Goal: Communication & Community: Ask a question

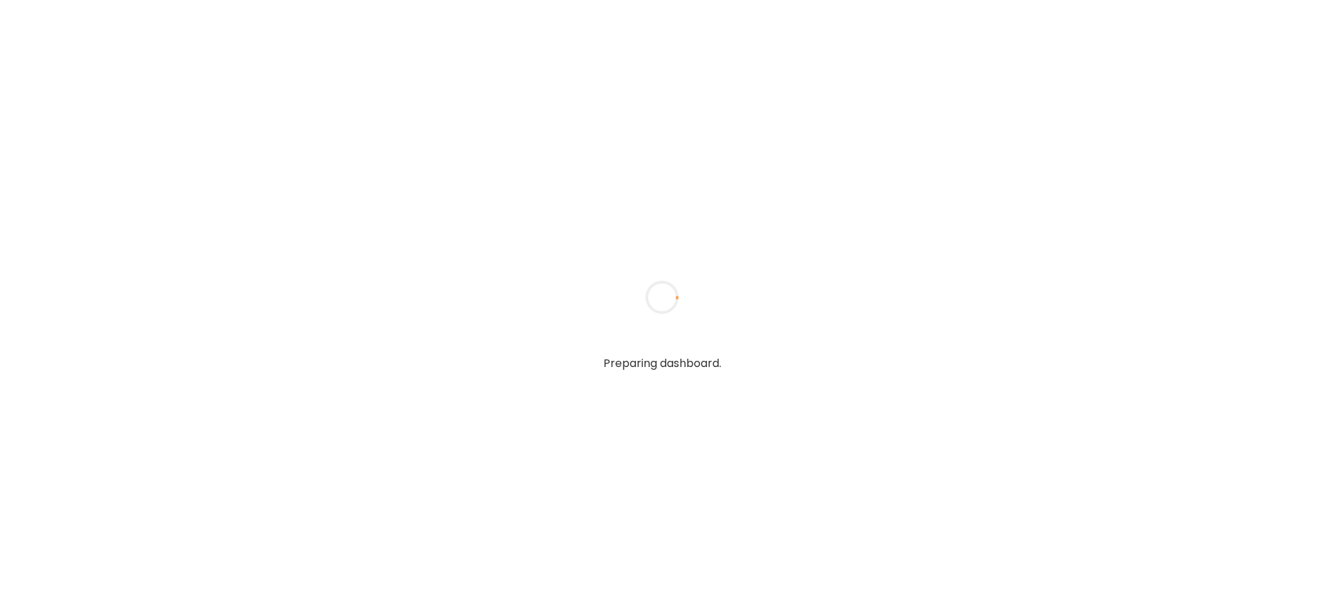
type input "**********"
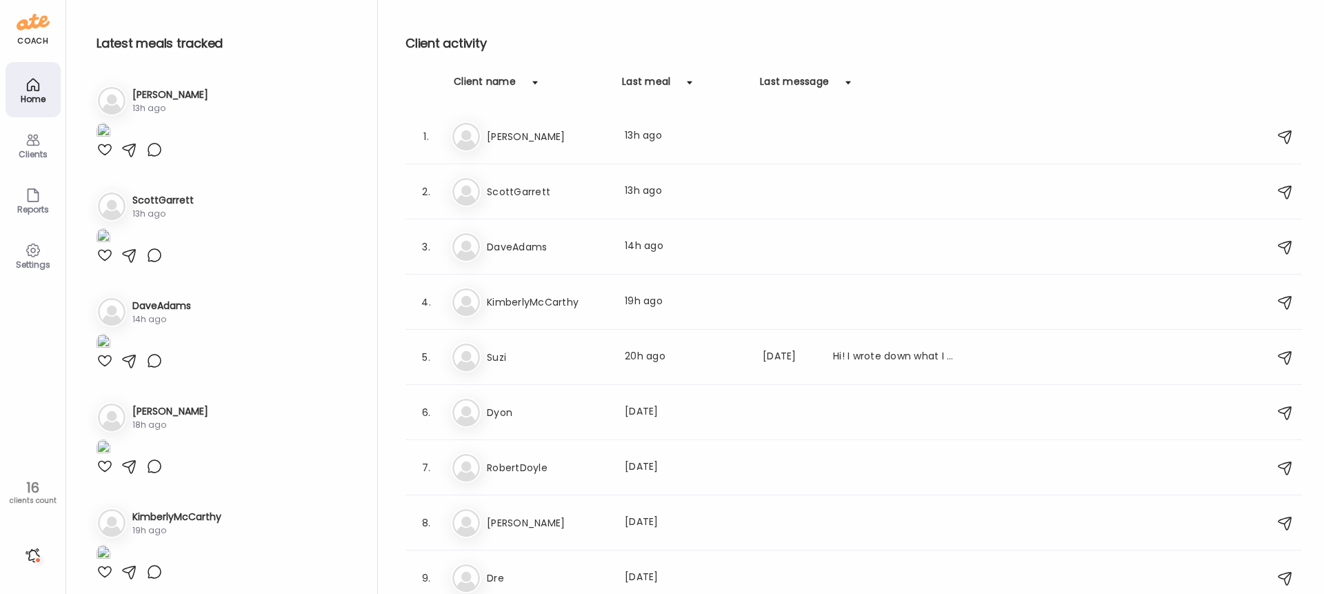
type input "**********"
click at [27, 23] on img at bounding box center [33, 22] width 33 height 22
click at [31, 553] on div at bounding box center [33, 555] width 22 height 22
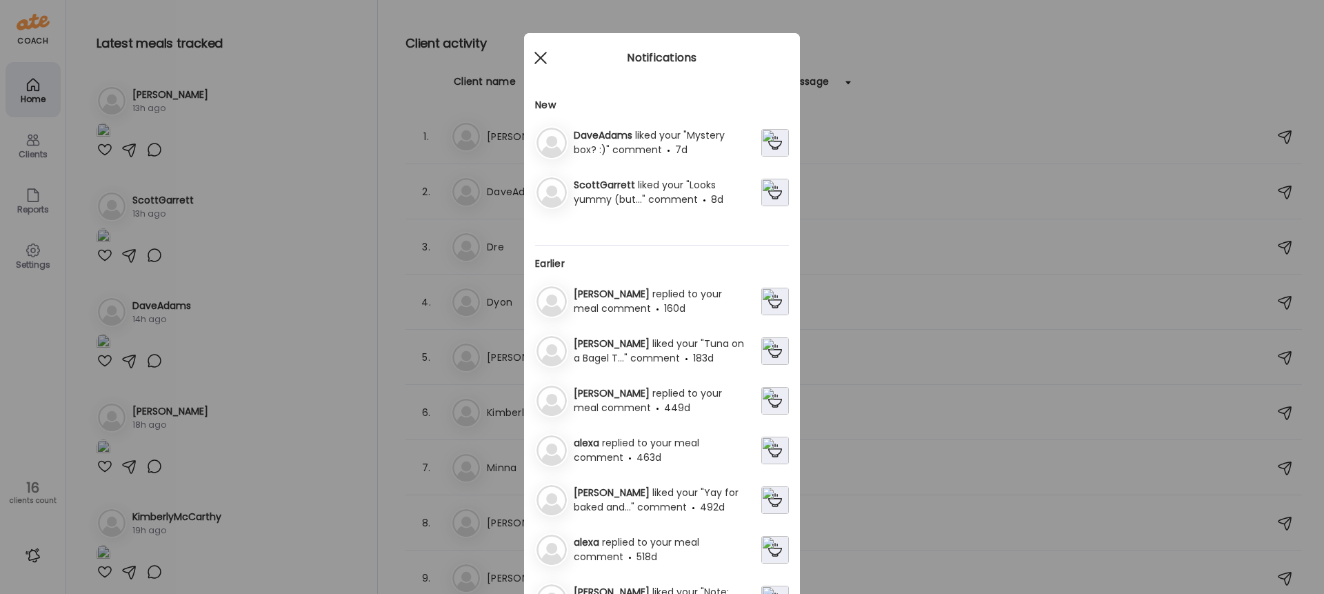
click at [544, 59] on div at bounding box center [541, 58] width 28 height 28
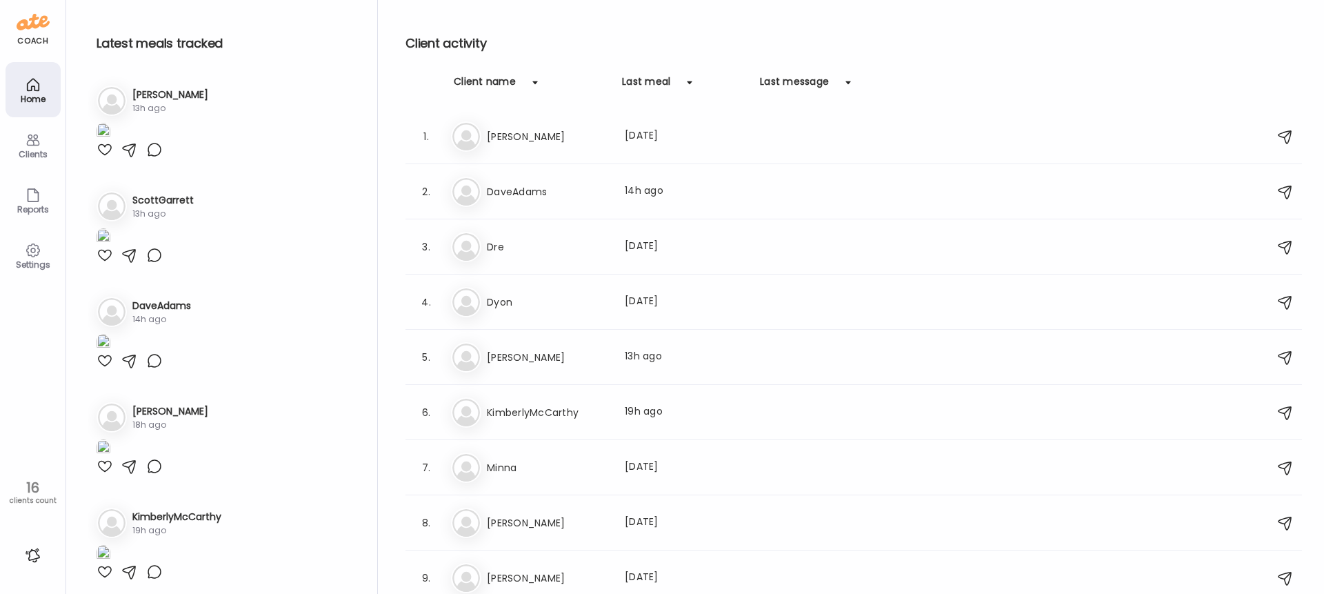
click at [32, 244] on icon at bounding box center [32, 250] width 13 height 13
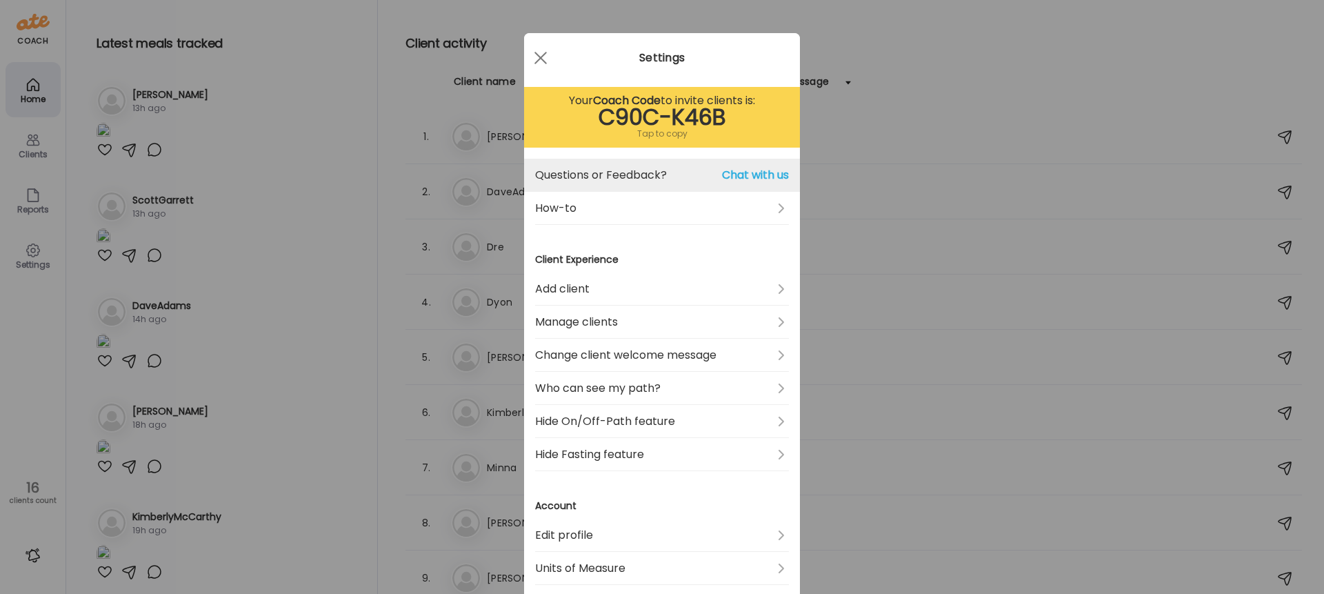
click at [654, 170] on link "Questions or Feedback? Chat with us" at bounding box center [662, 175] width 254 height 33
click at [762, 171] on span "Chat with us" at bounding box center [755, 175] width 67 height 17
click at [748, 175] on span "Chat with us" at bounding box center [755, 175] width 67 height 17
click at [746, 173] on span "Chat with us" at bounding box center [755, 175] width 67 height 17
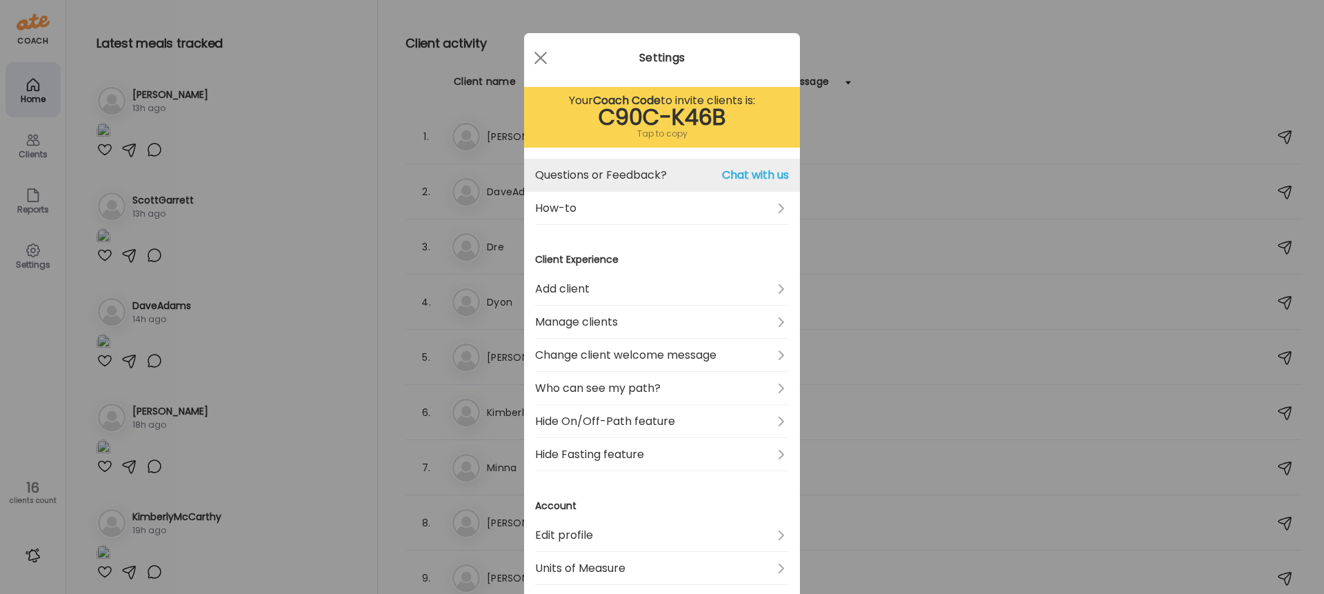
click at [746, 173] on span "Chat with us" at bounding box center [755, 175] width 67 height 17
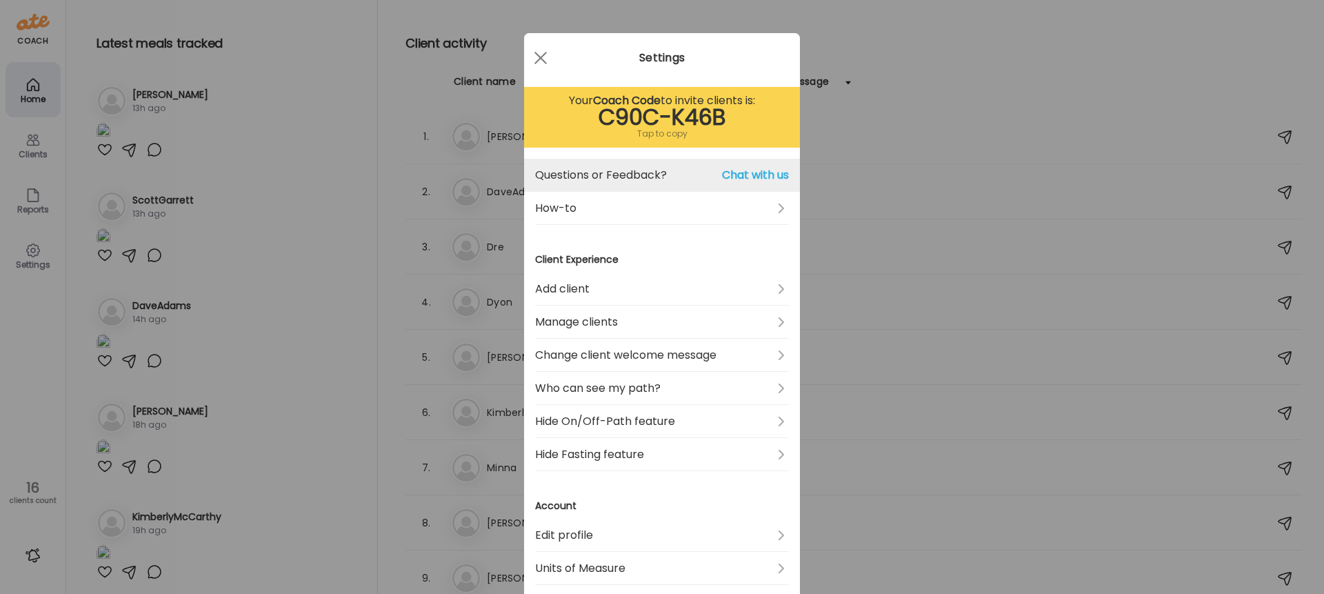
click at [746, 173] on span "Chat with us" at bounding box center [755, 175] width 67 height 17
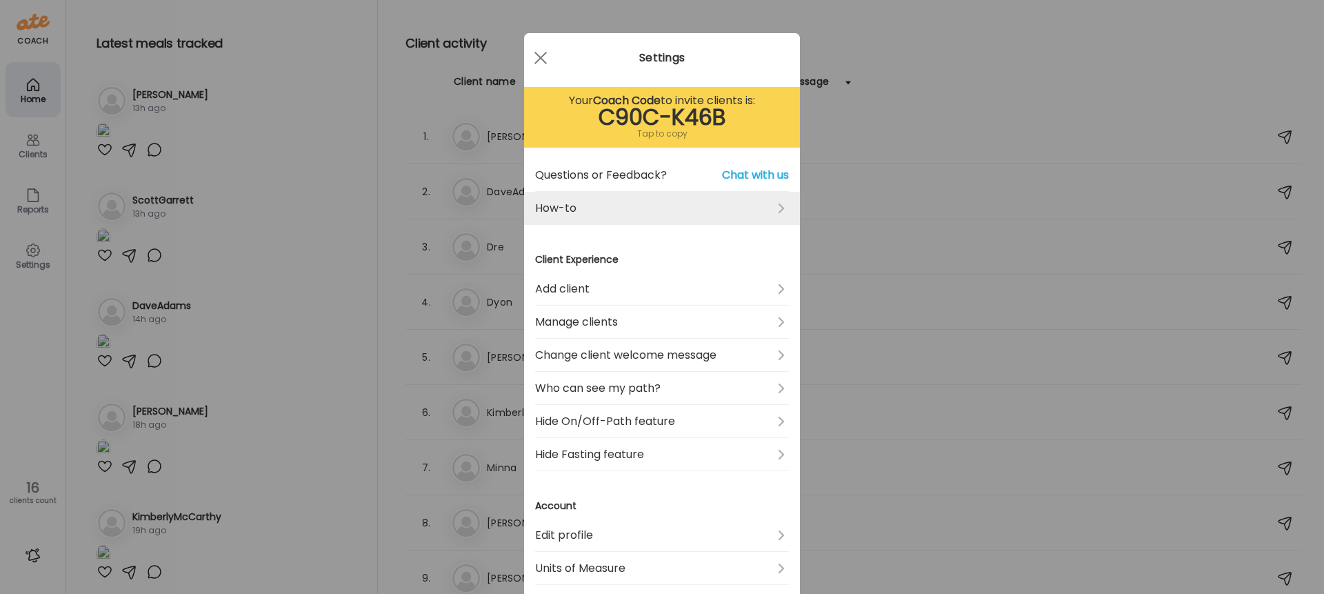
click at [775, 203] on link "How-to" at bounding box center [662, 208] width 254 height 33
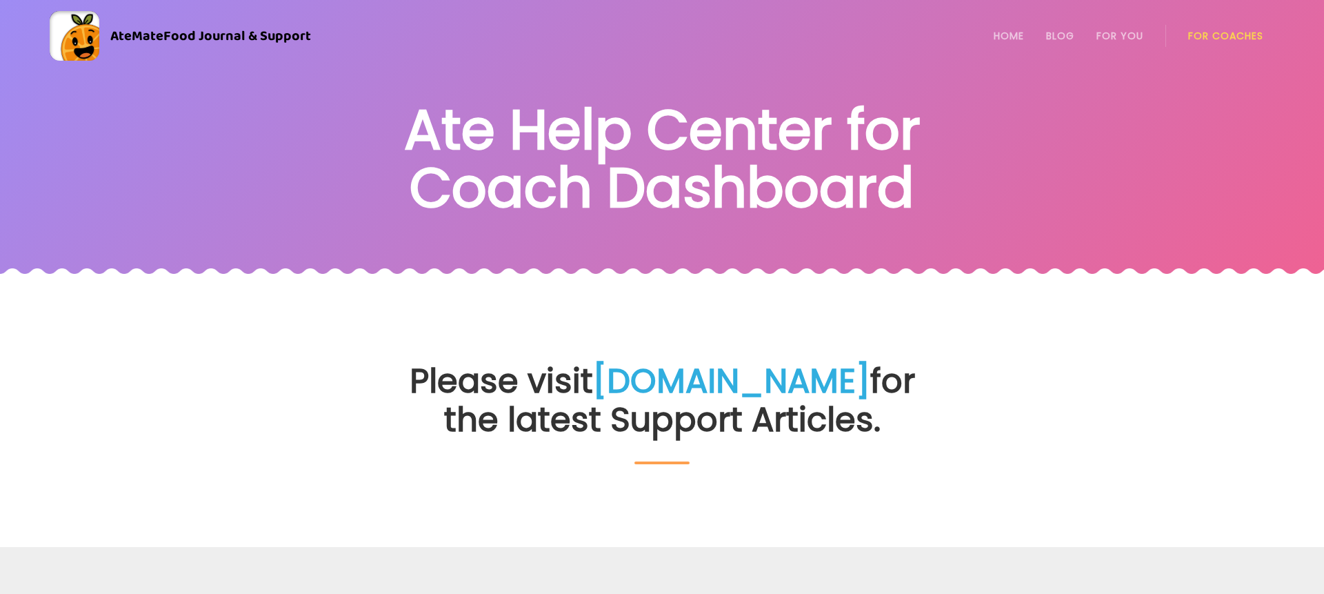
click at [1201, 37] on link "For Coaches" at bounding box center [1225, 35] width 75 height 11
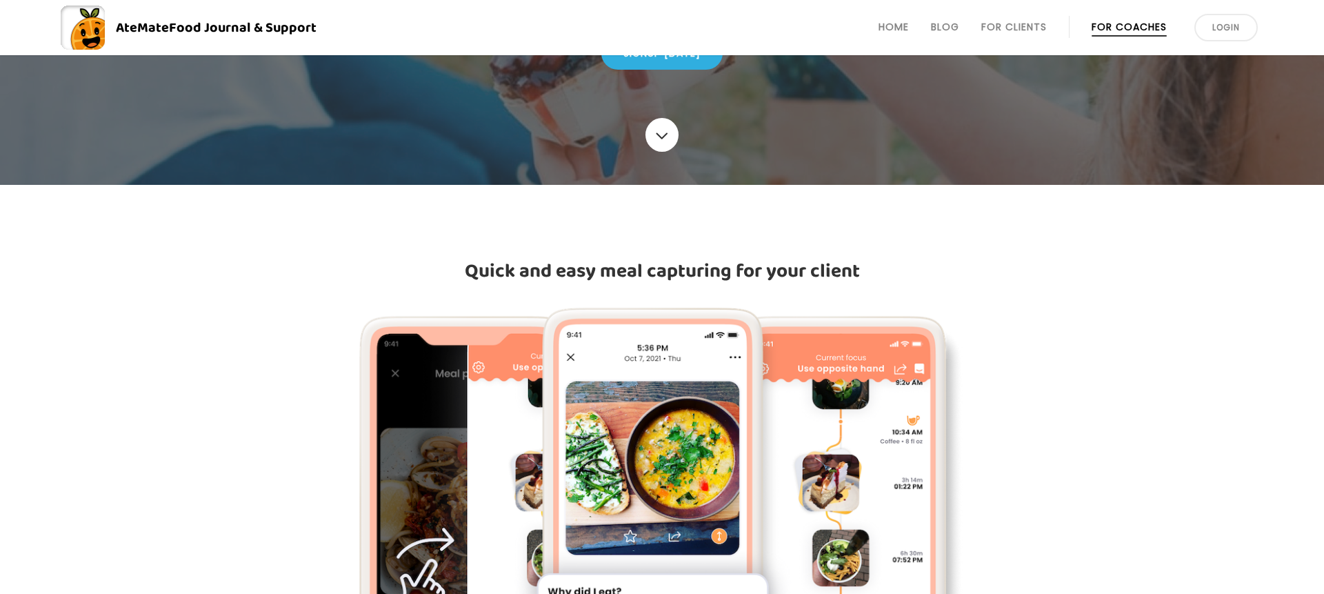
scroll to position [303, 0]
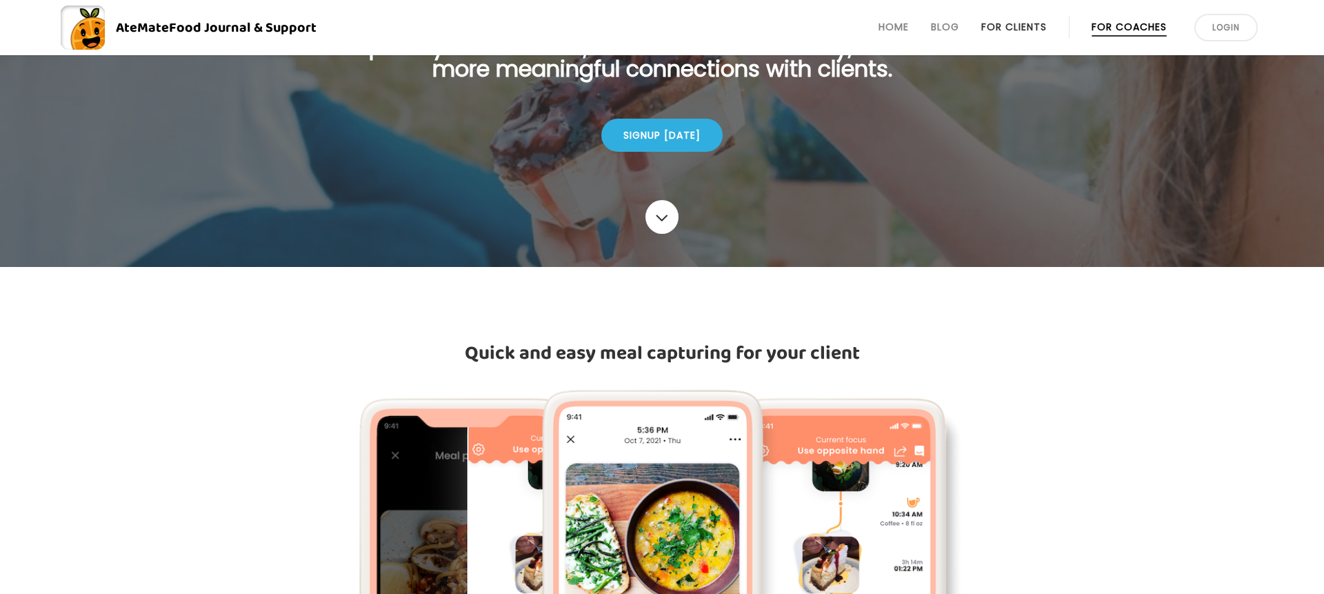
click at [1028, 22] on link "For Clients" at bounding box center [1014, 26] width 66 height 11
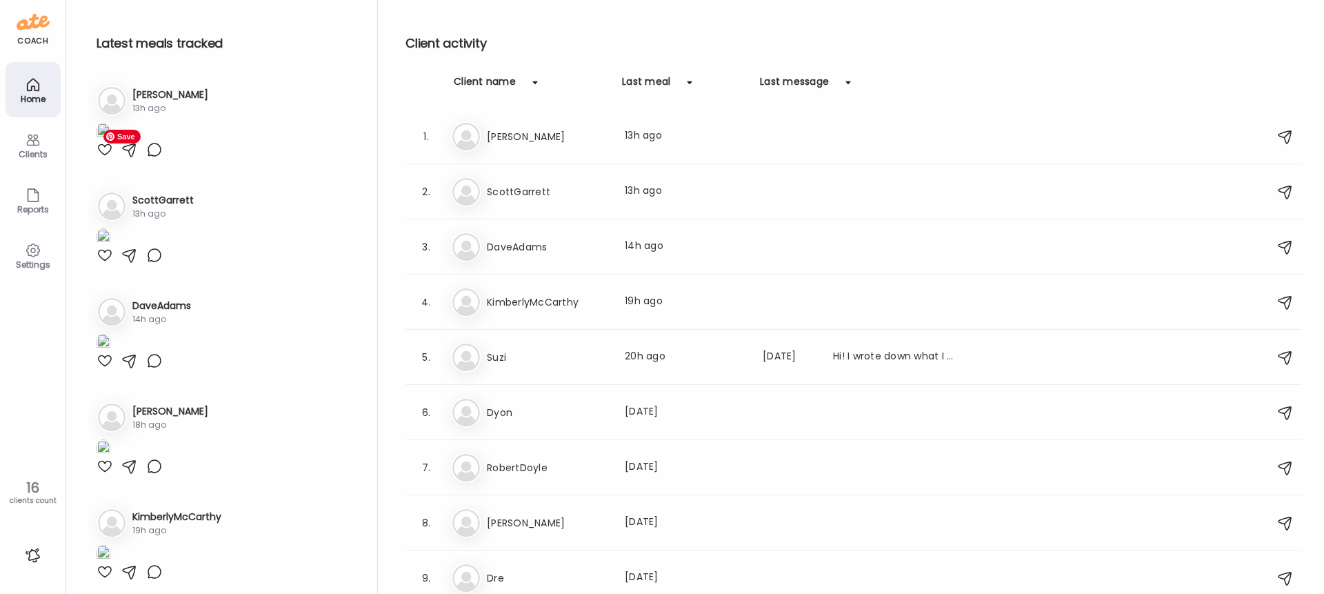
click at [110, 141] on img at bounding box center [104, 132] width 14 height 19
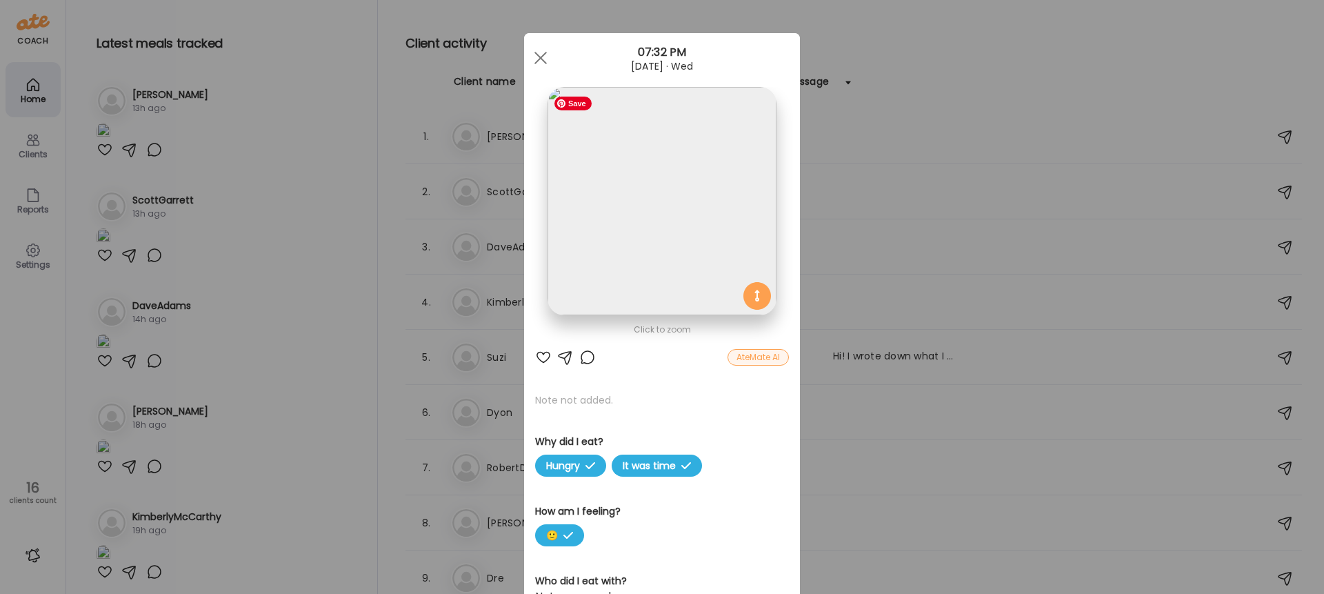
click at [650, 230] on img at bounding box center [662, 201] width 228 height 228
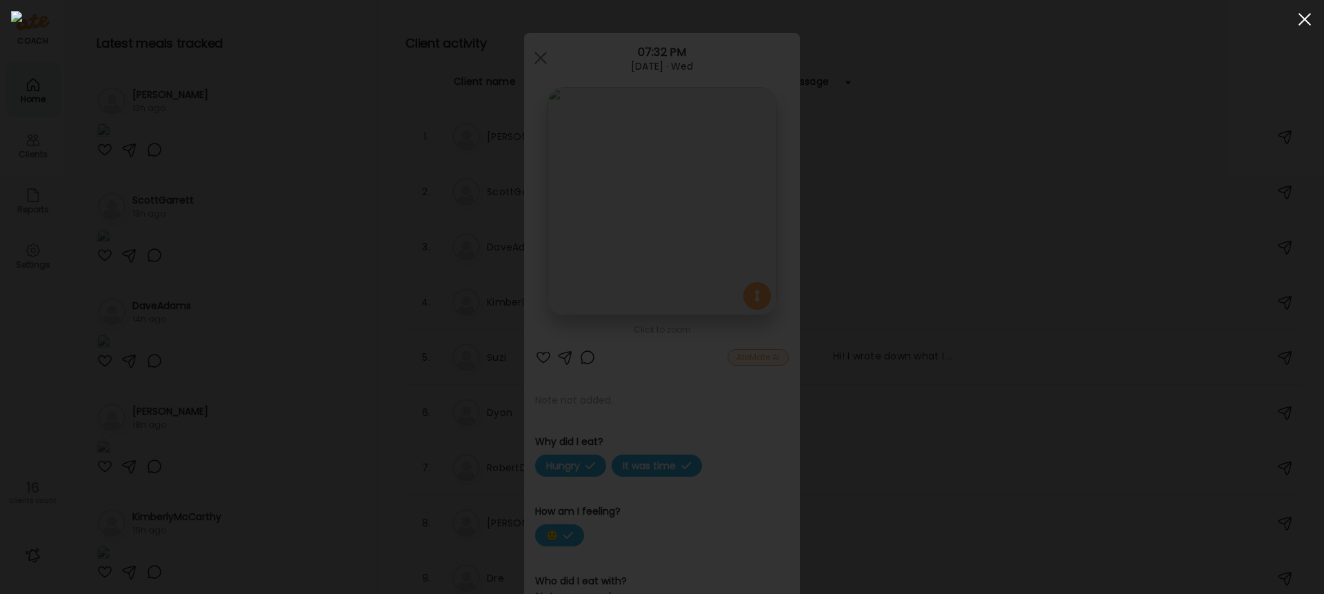
click at [1306, 14] on div at bounding box center [1305, 20] width 28 height 28
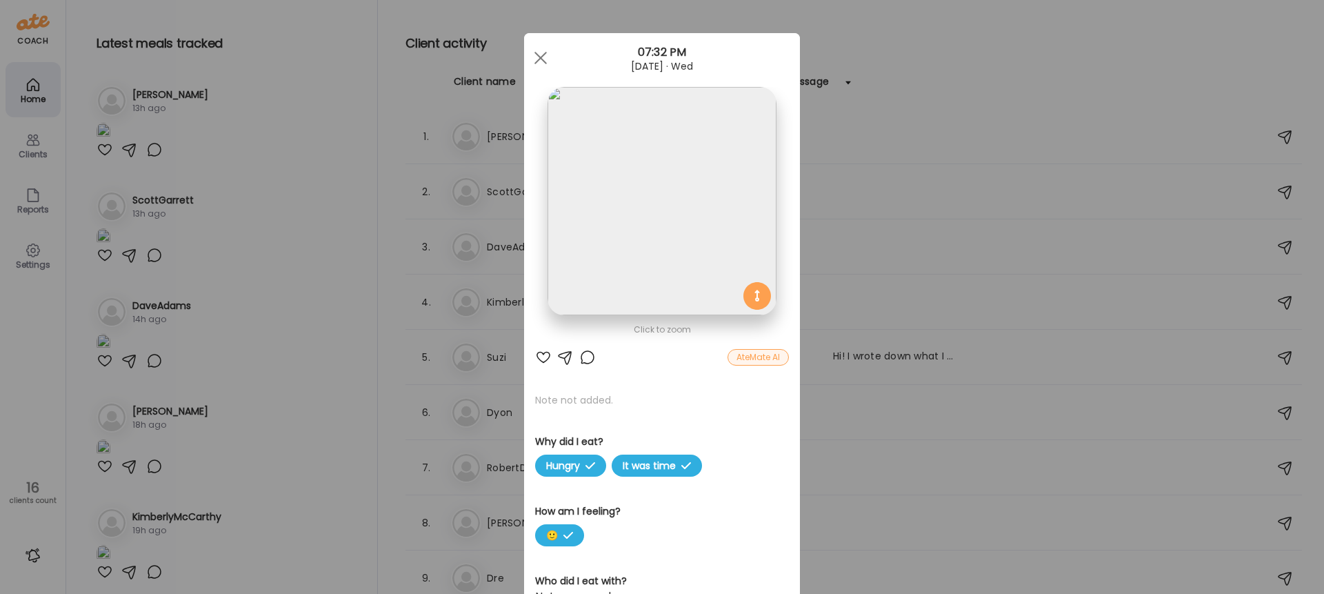
click at [586, 358] on div at bounding box center [587, 357] width 17 height 17
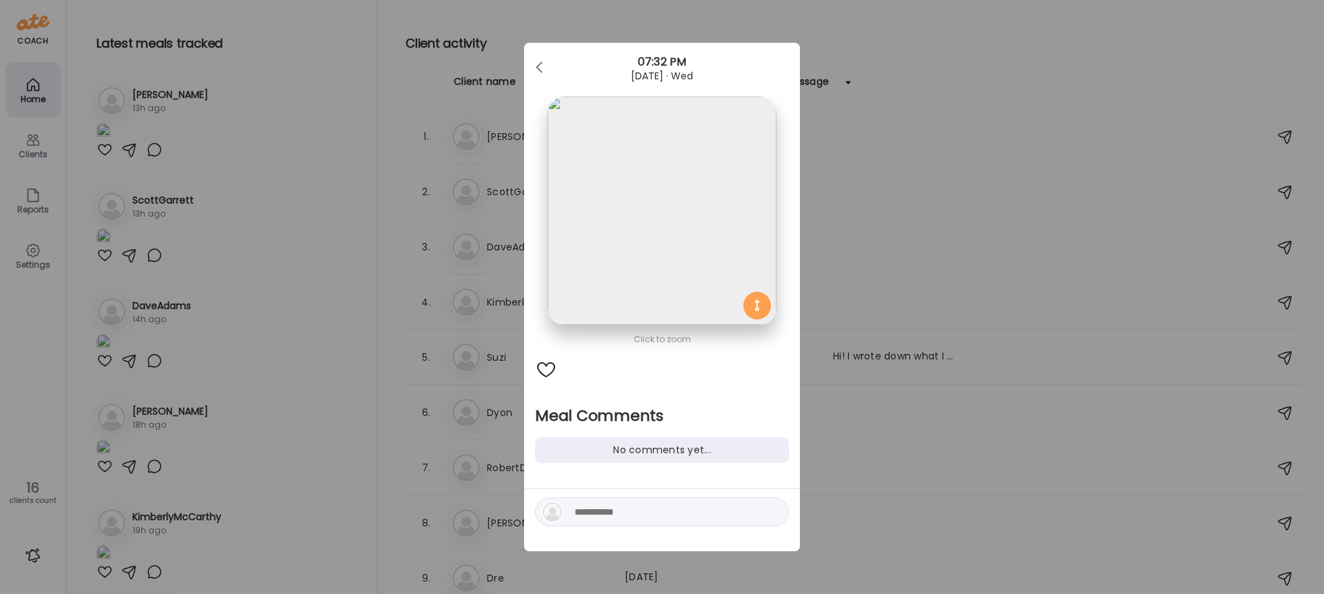
click at [610, 509] on textarea at bounding box center [667, 511] width 186 height 17
click at [658, 194] on img at bounding box center [662, 211] width 228 height 228
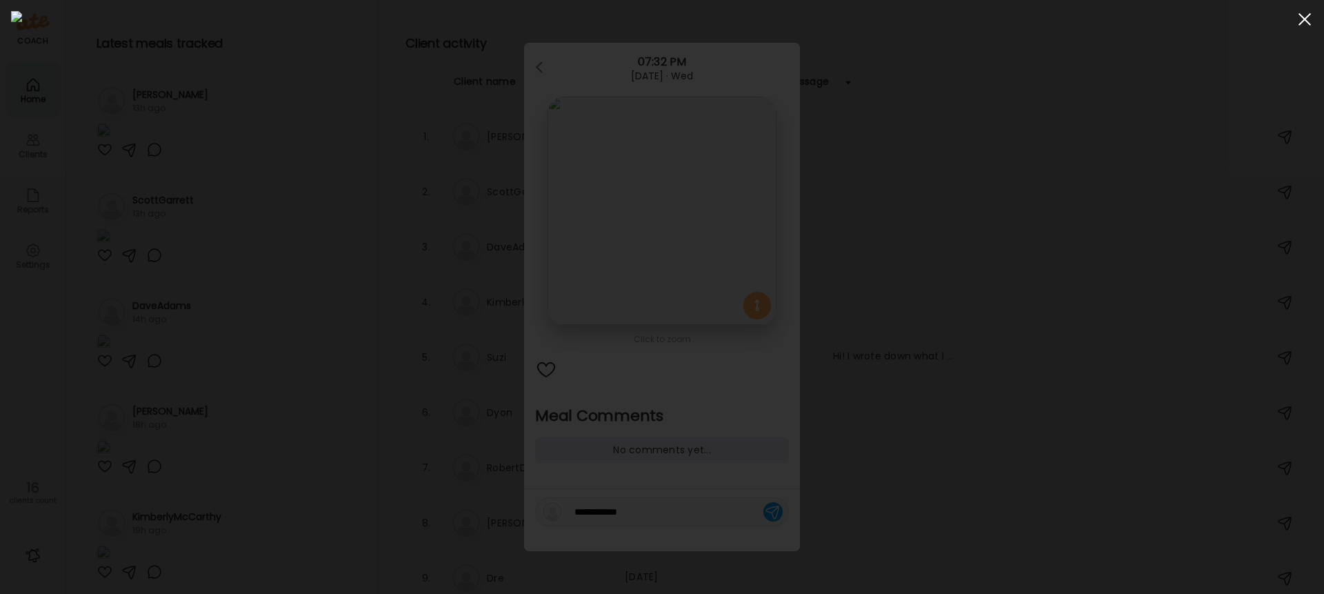
click at [1303, 13] on div at bounding box center [1305, 20] width 28 height 28
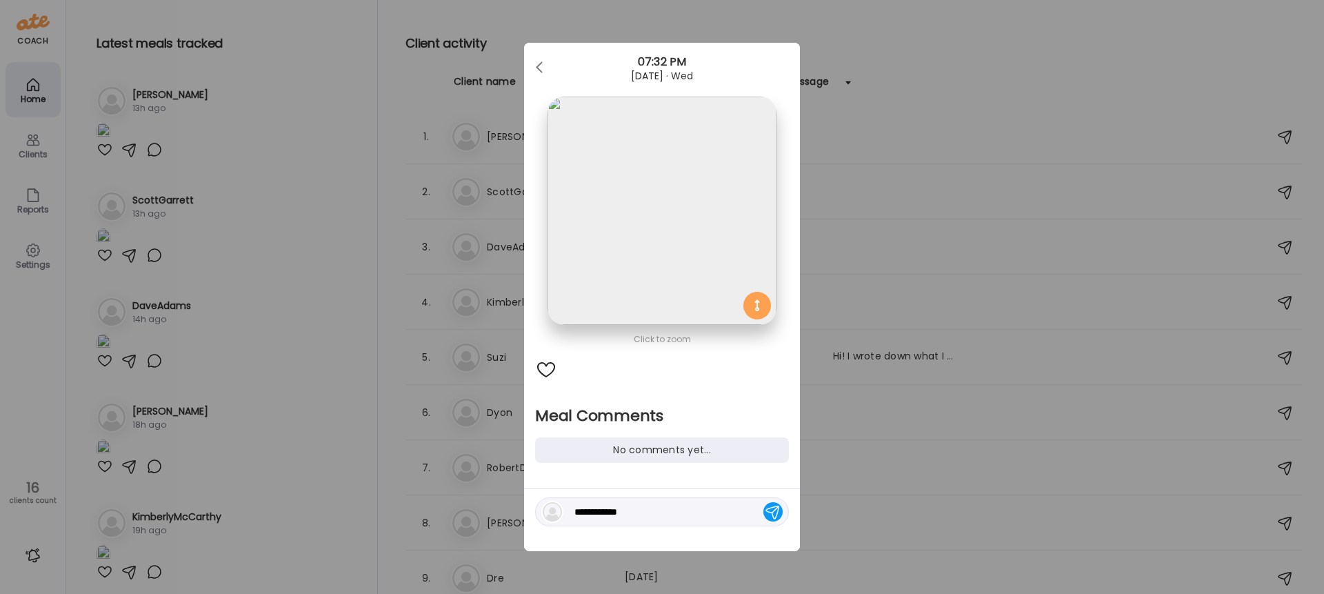
click at [651, 508] on textarea "**********" at bounding box center [667, 511] width 186 height 17
type textarea "**********"
click at [778, 517] on div at bounding box center [772, 511] width 19 height 19
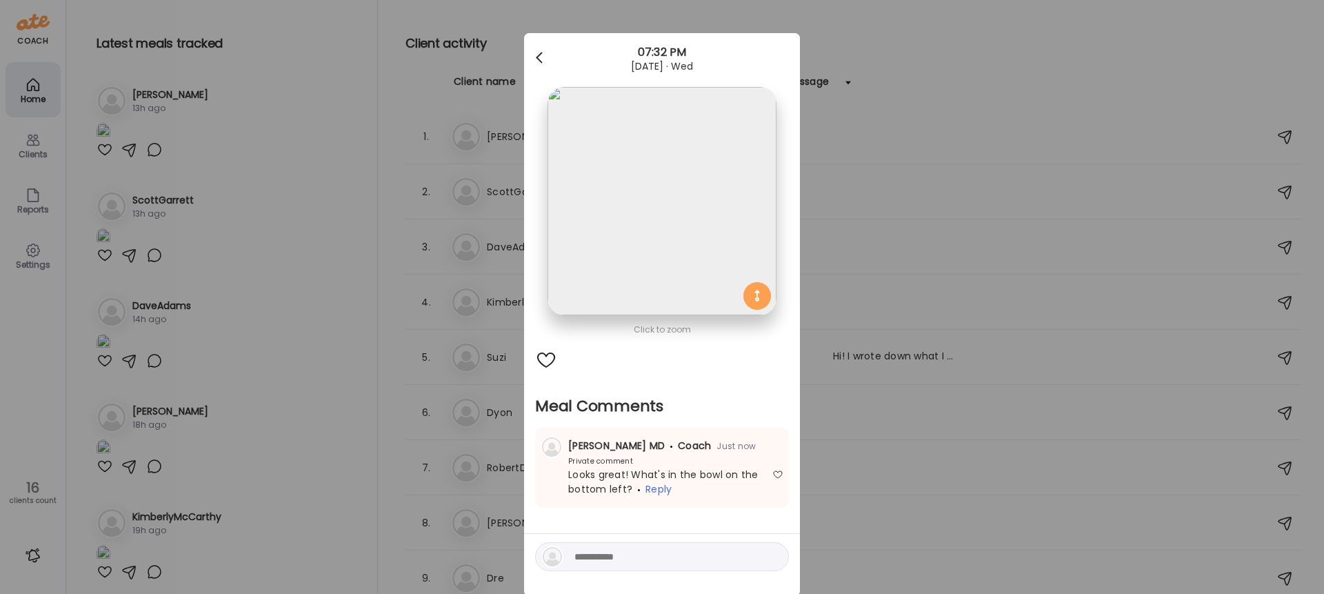
click at [546, 57] on div at bounding box center [541, 58] width 28 height 28
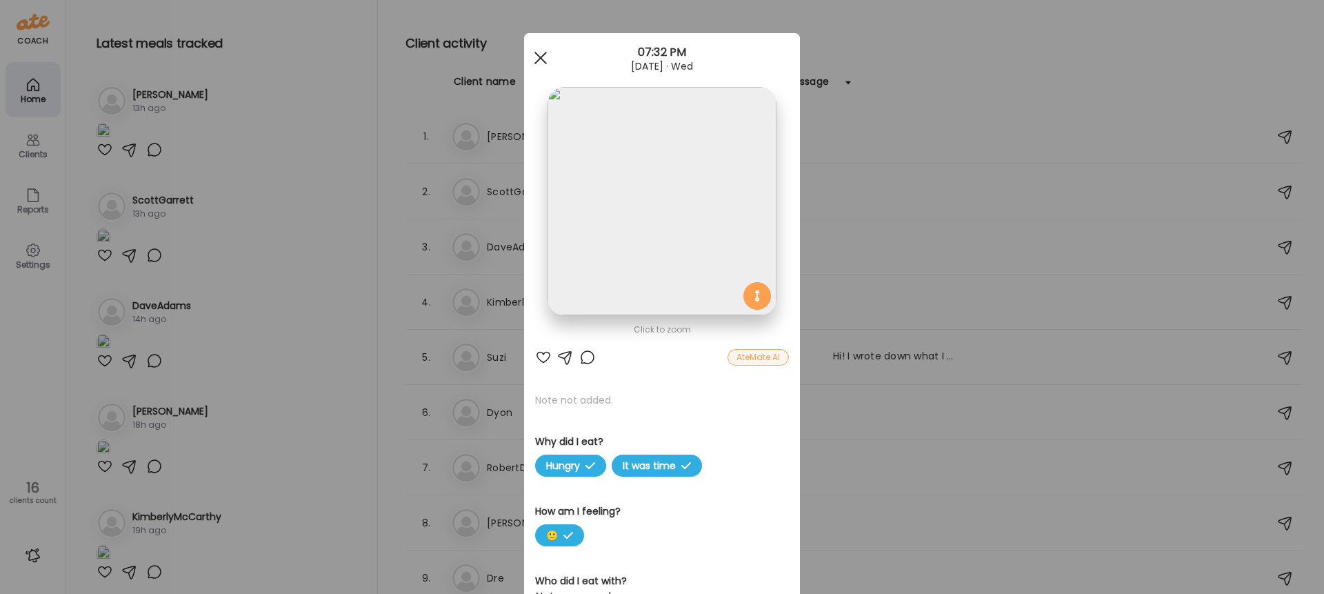
click at [543, 54] on span at bounding box center [540, 58] width 12 height 12
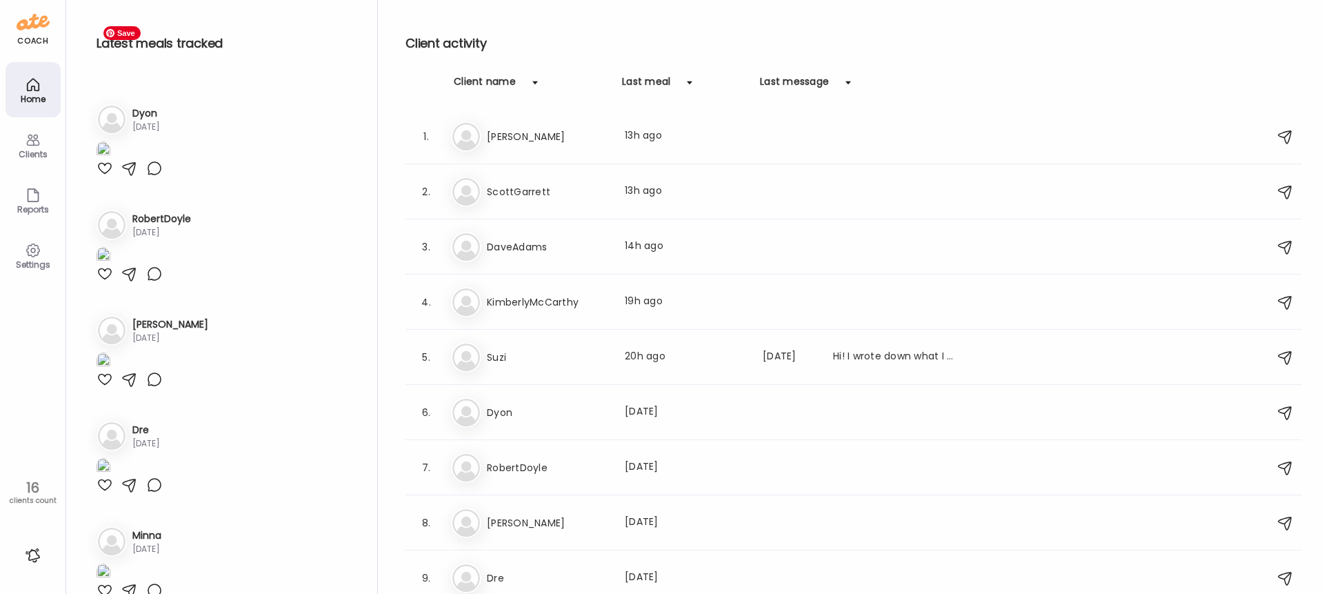
scroll to position [617, 0]
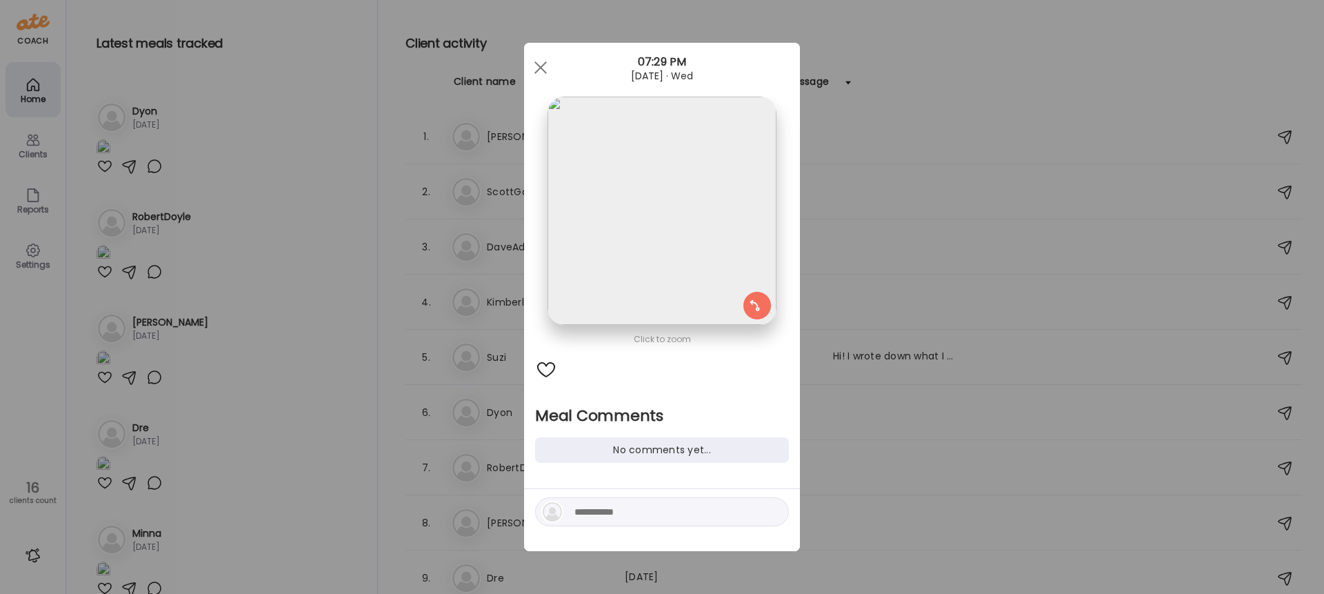
click at [590, 514] on textarea at bounding box center [667, 511] width 186 height 17
type textarea "**********"
click at [776, 512] on div at bounding box center [772, 511] width 19 height 19
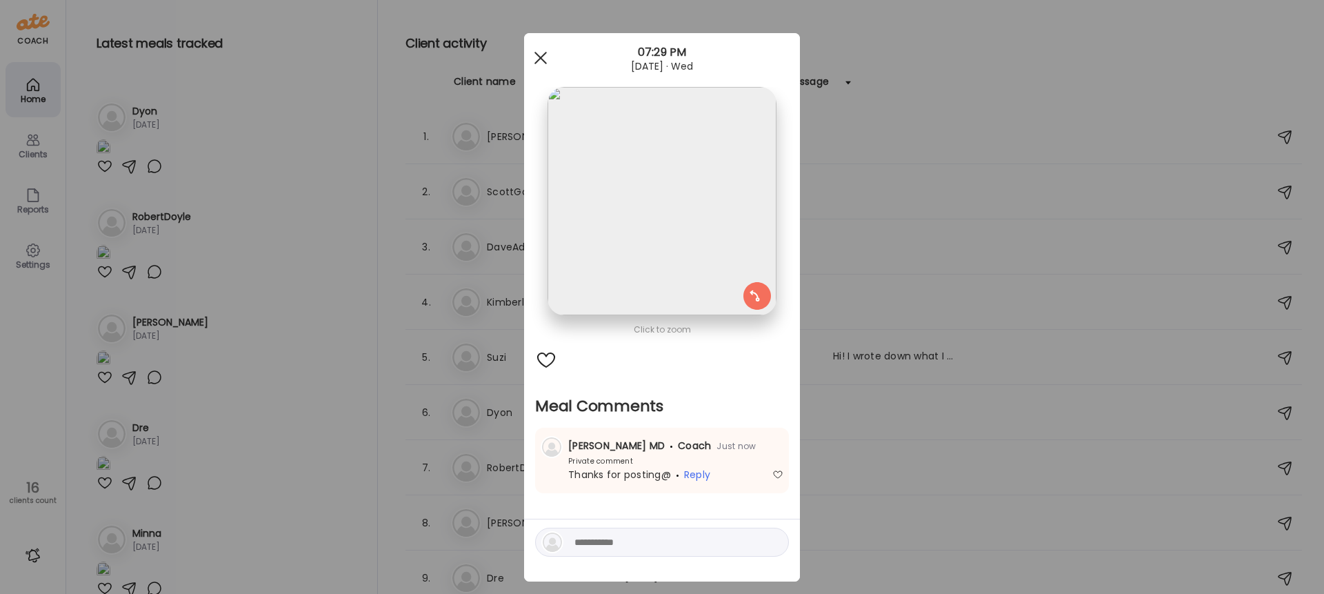
click at [544, 57] on div at bounding box center [541, 58] width 28 height 28
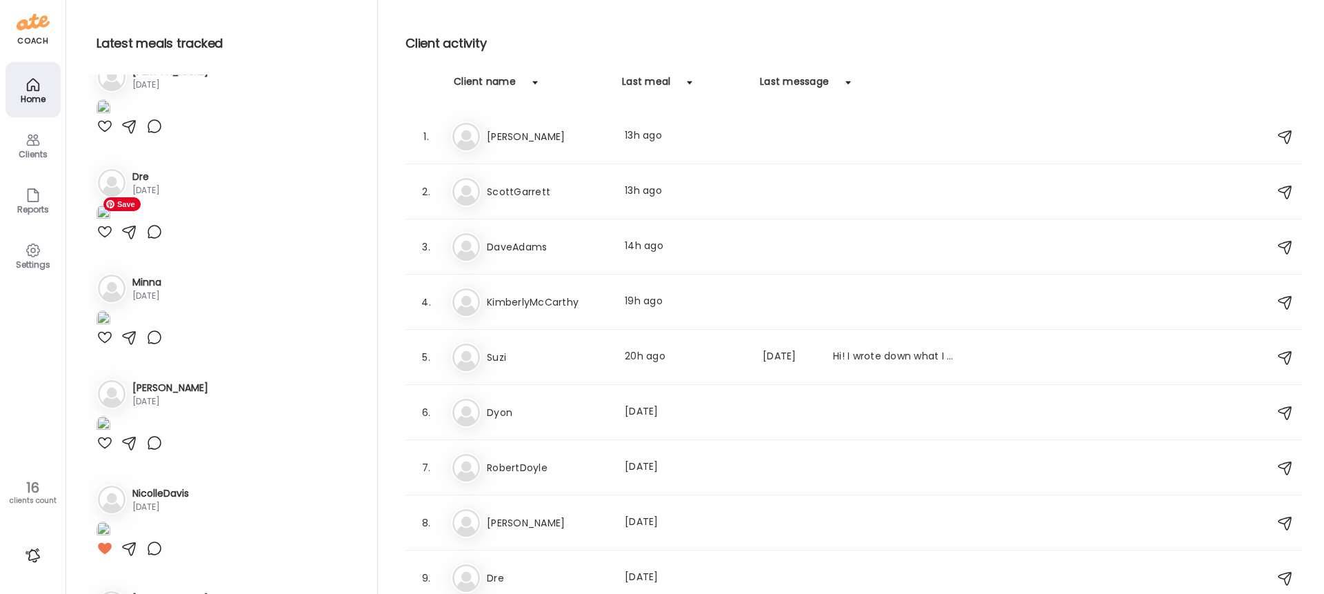
scroll to position [874, 0]
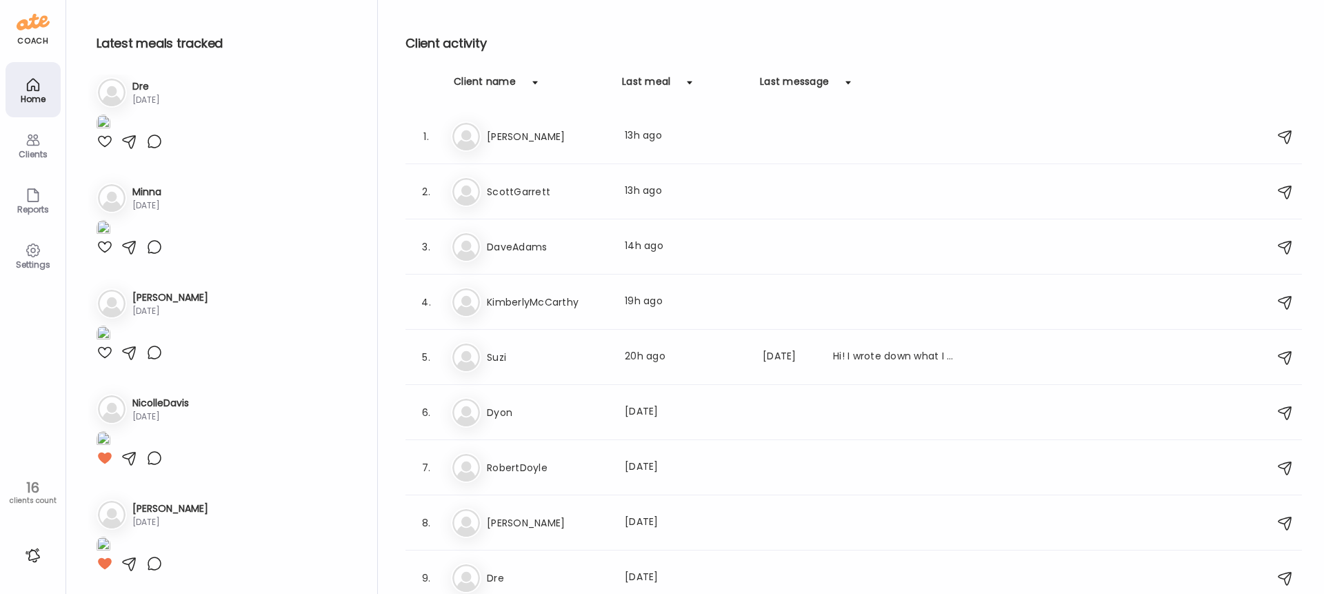
scroll to position [987, 0]
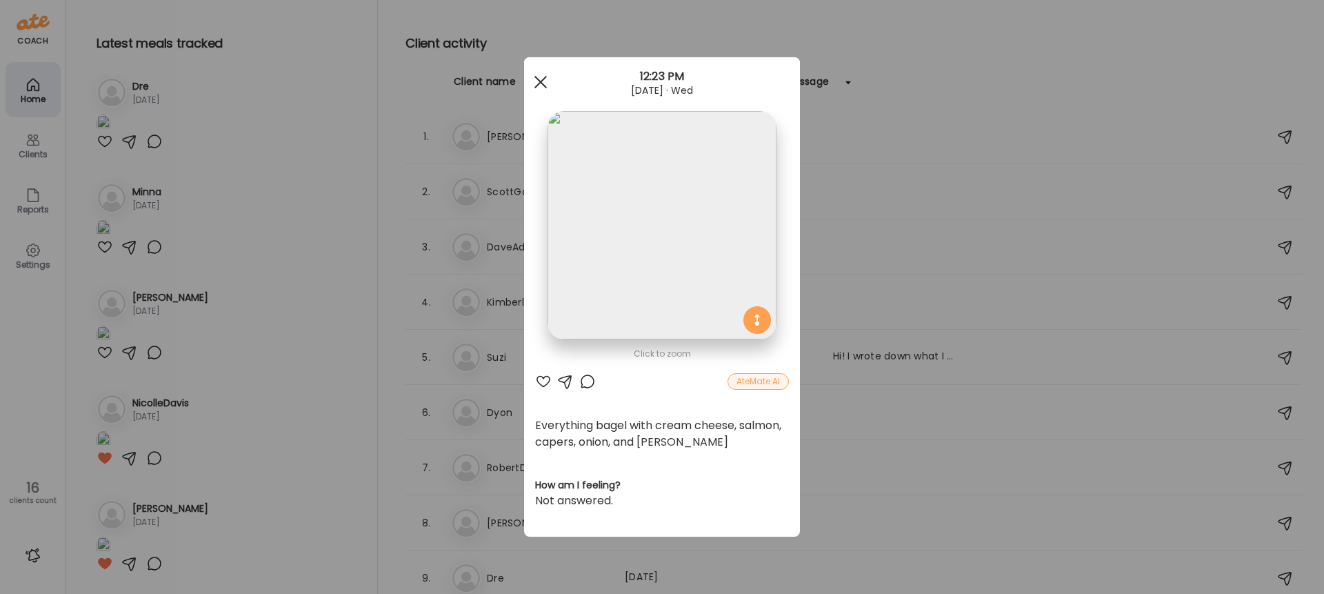
click at [543, 82] on div at bounding box center [541, 82] width 28 height 28
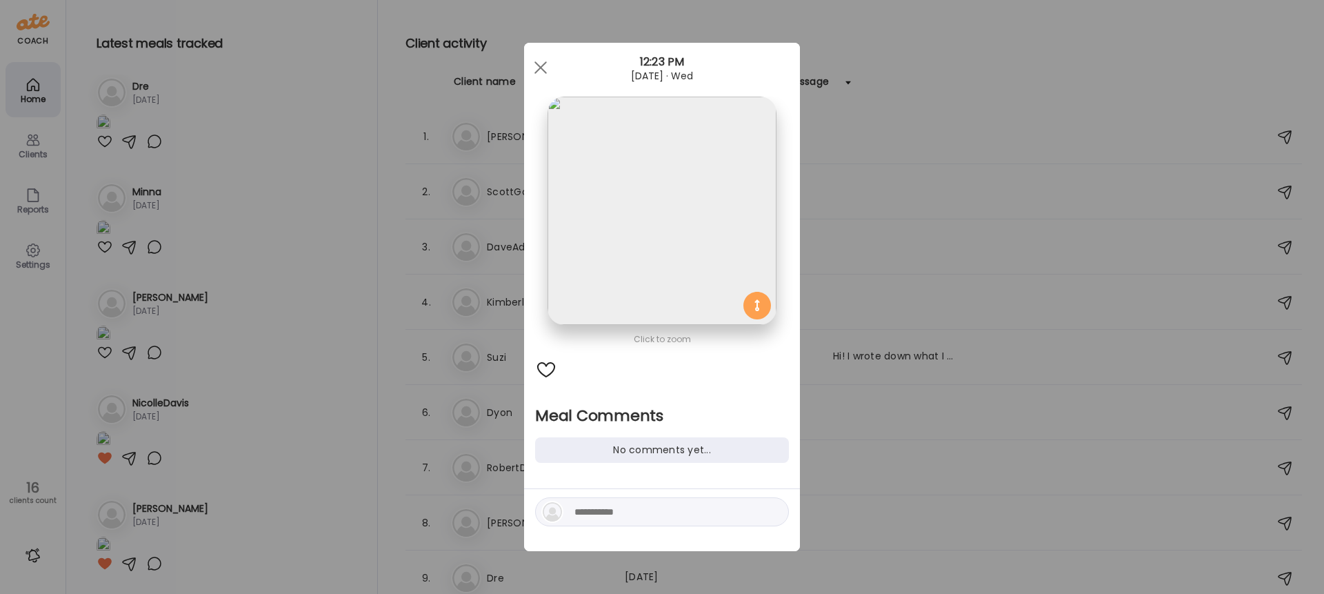
click at [641, 517] on textarea at bounding box center [667, 511] width 186 height 17
type textarea "*****"
click at [547, 368] on div at bounding box center [546, 370] width 22 height 22
click at [772, 512] on div at bounding box center [772, 511] width 19 height 19
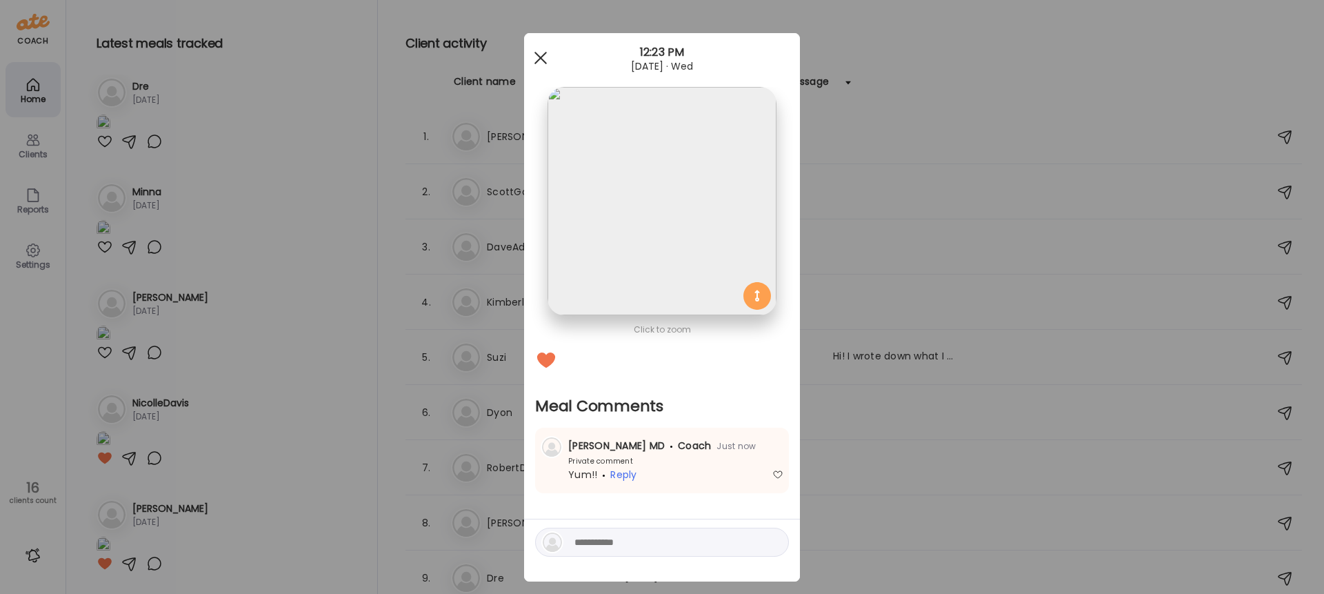
click at [546, 58] on div at bounding box center [541, 58] width 28 height 28
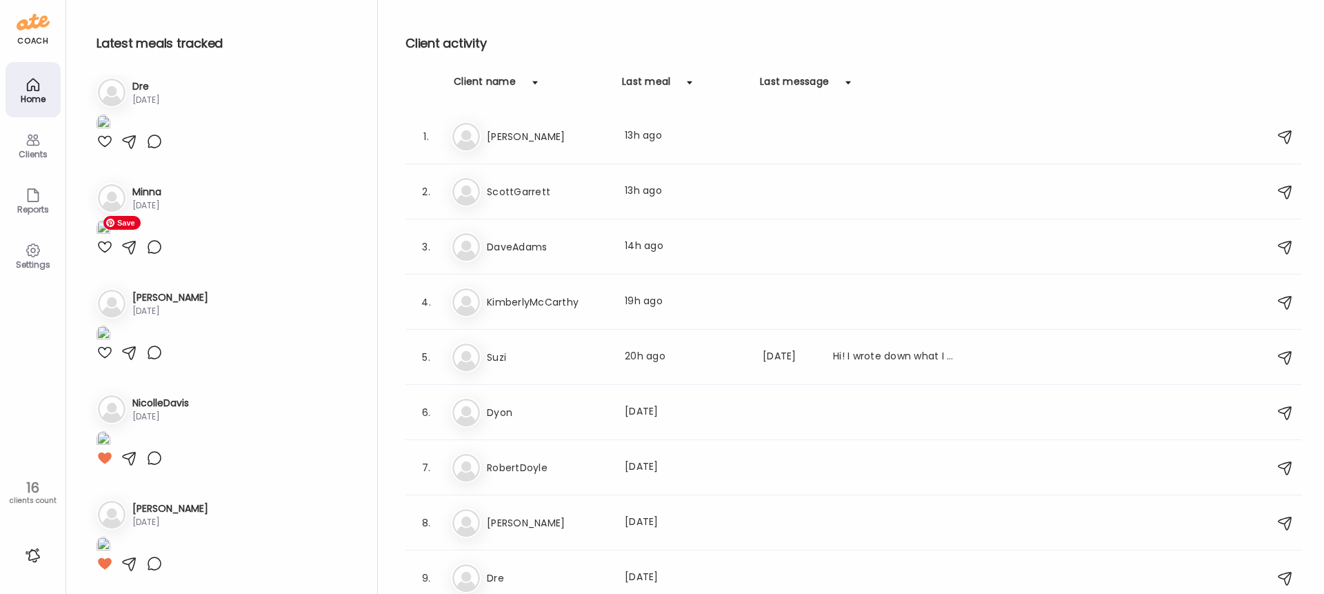
scroll to position [2059, 0]
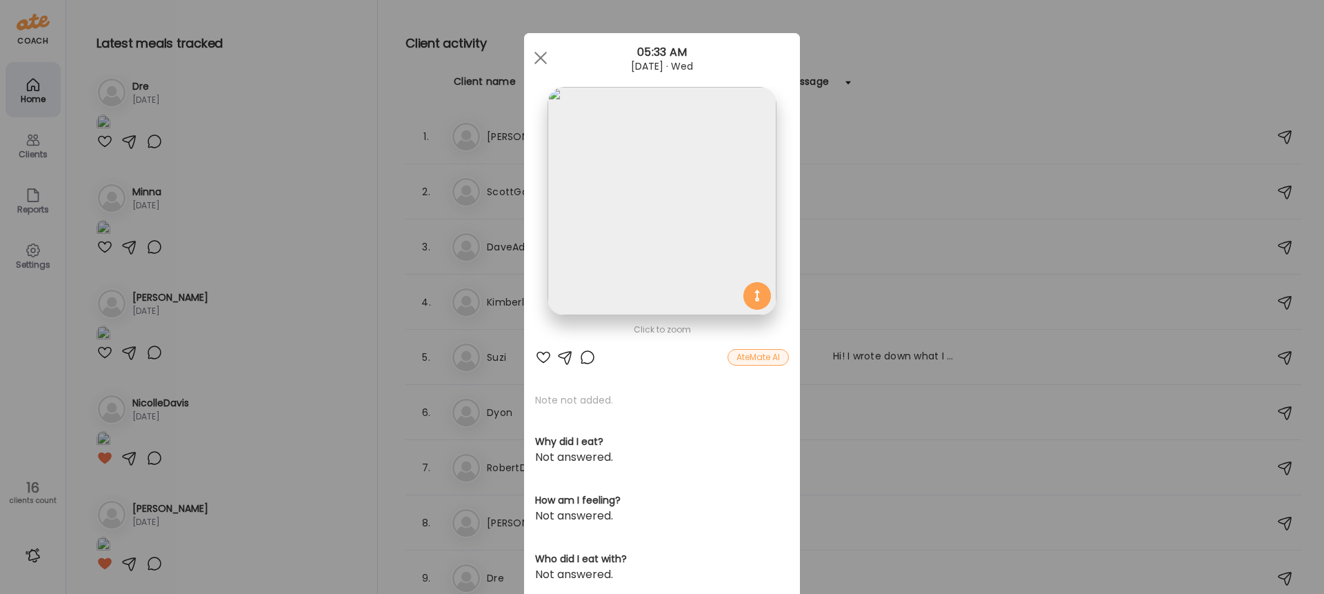
click at [543, 354] on div at bounding box center [543, 357] width 17 height 17
click at [541, 58] on span at bounding box center [540, 58] width 12 height 12
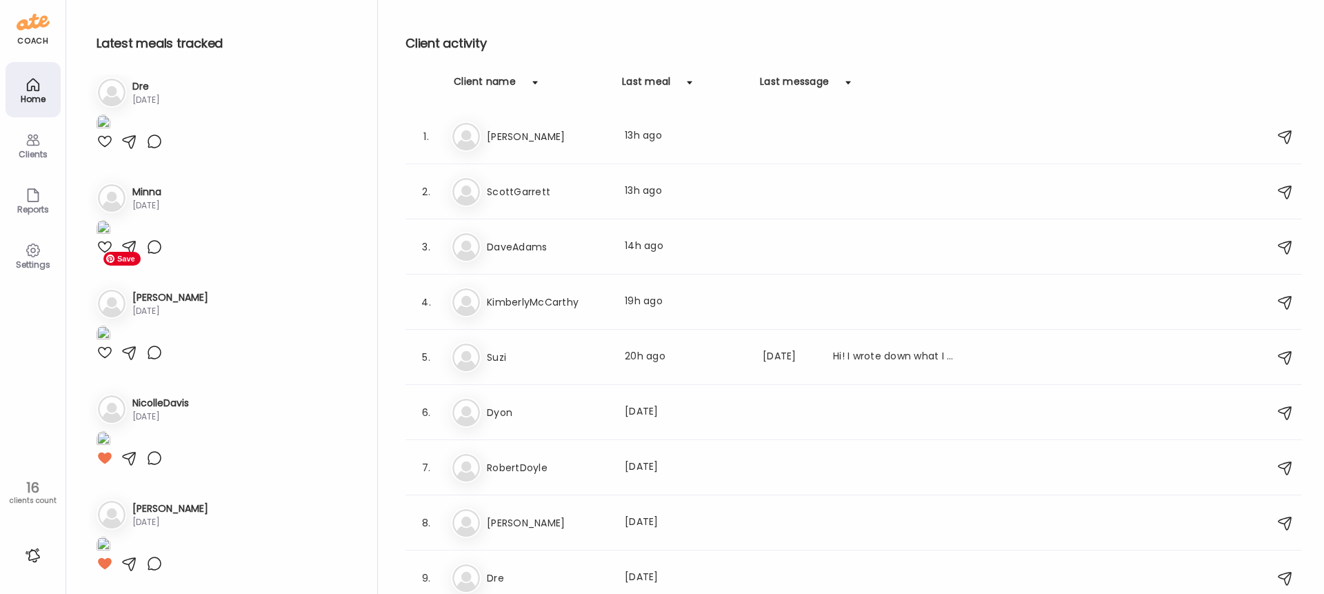
scroll to position [2334, 0]
click at [108, 44] on div at bounding box center [105, 36] width 17 height 17
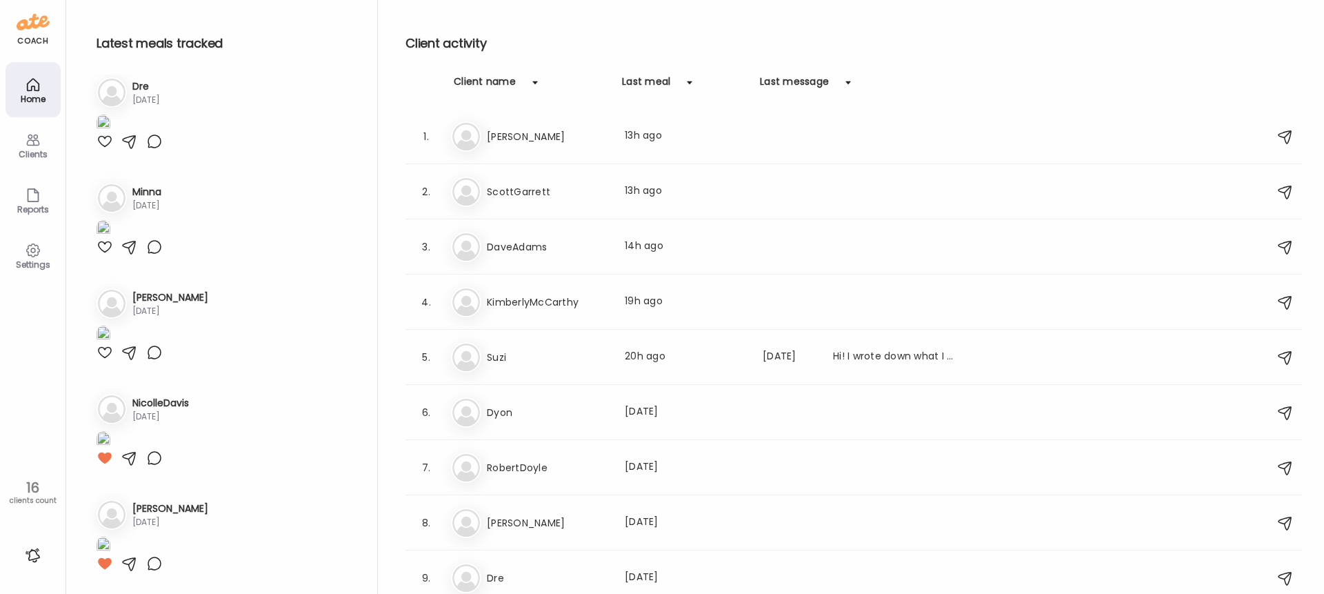
click at [107, 150] on div at bounding box center [105, 141] width 17 height 17
click at [104, 255] on div at bounding box center [105, 247] width 17 height 17
click at [102, 361] on div at bounding box center [105, 352] width 17 height 17
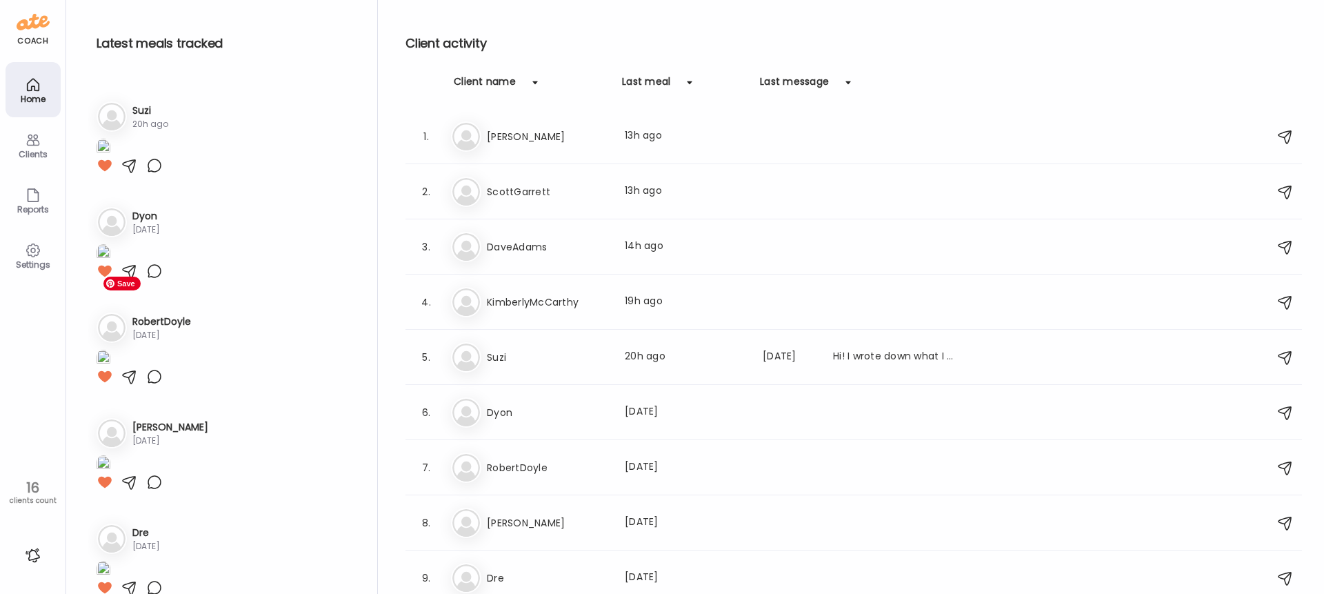
scroll to position [0, 0]
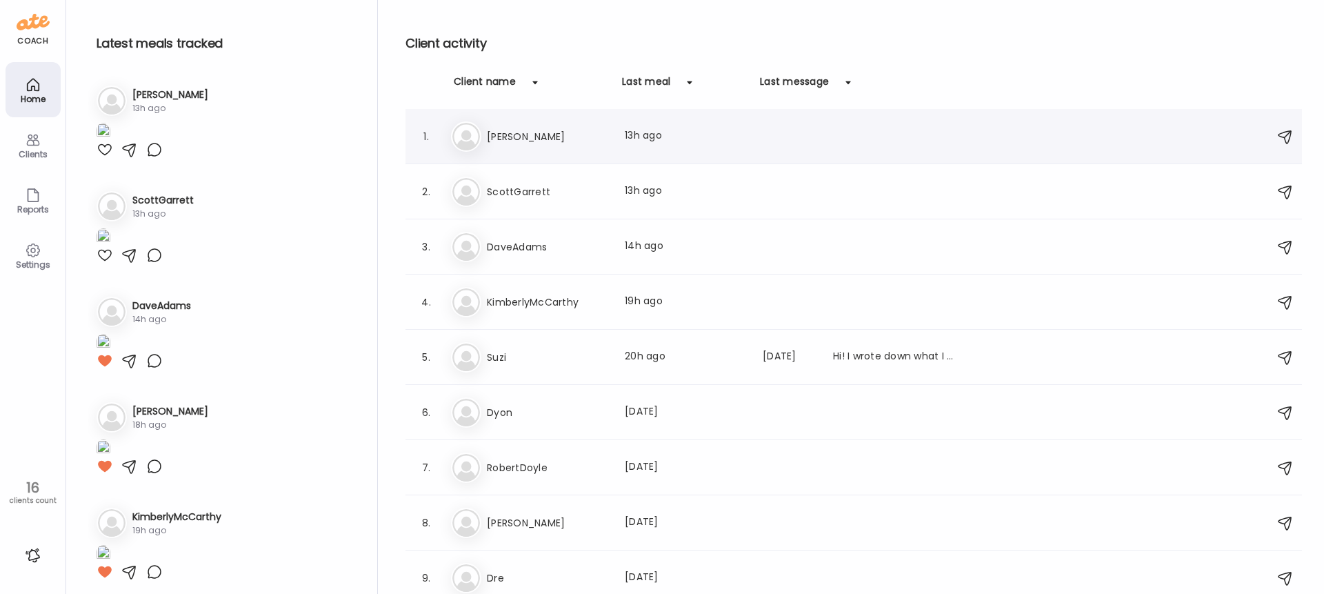
click at [523, 139] on h3 "[PERSON_NAME]" at bounding box center [547, 136] width 121 height 17
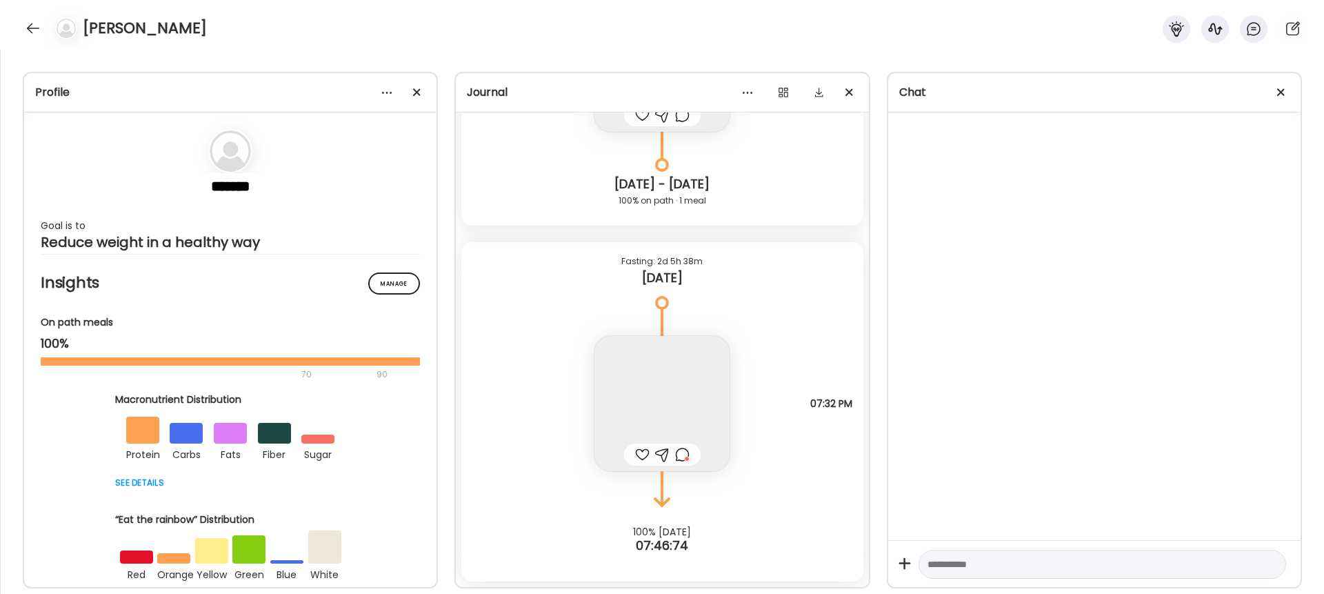
scroll to position [13801, 0]
click at [41, 27] on div at bounding box center [33, 28] width 22 height 22
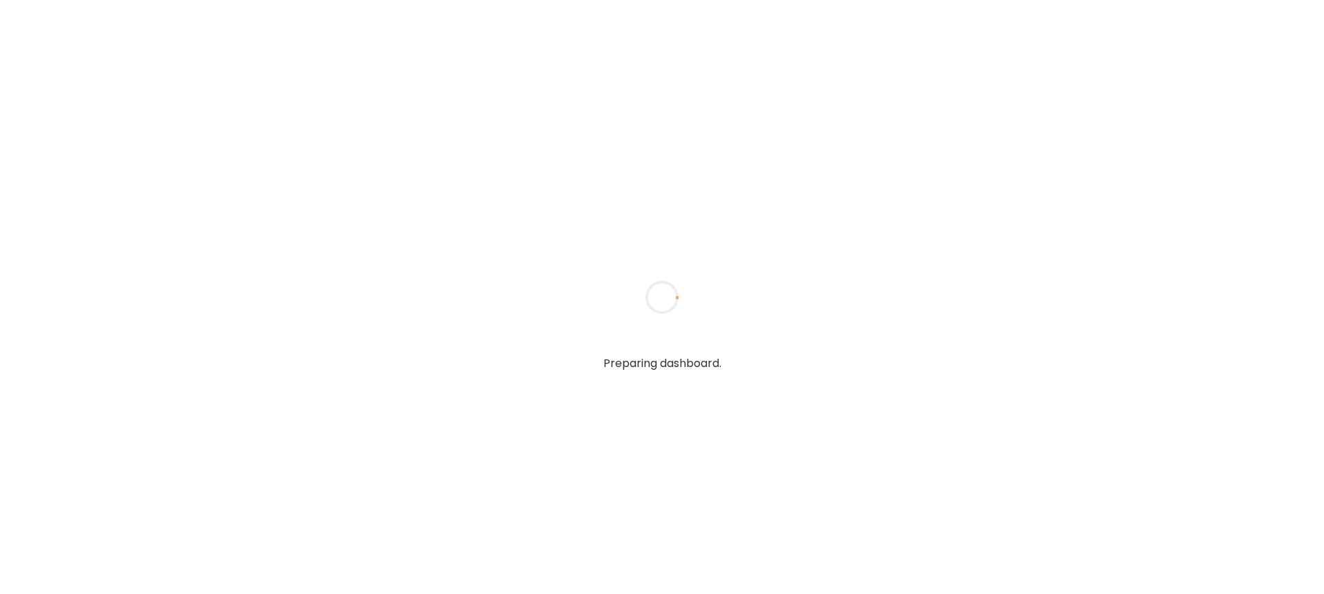
type input "**********"
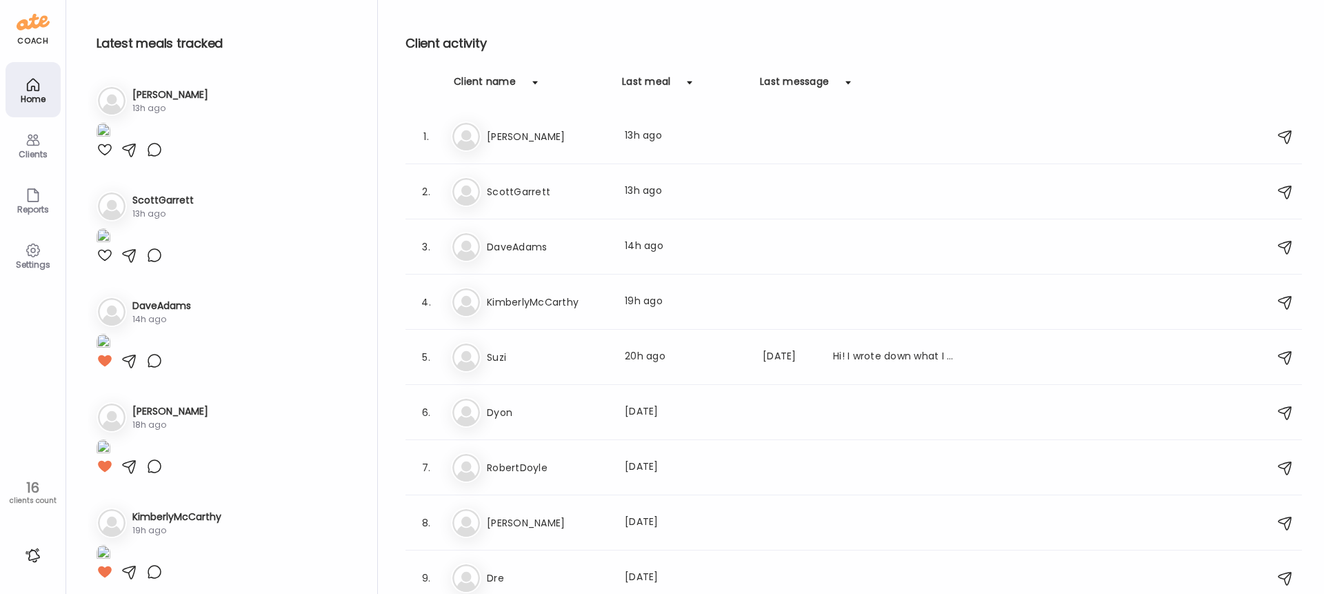
type input "**********"
click at [34, 250] on icon at bounding box center [33, 250] width 4 height 4
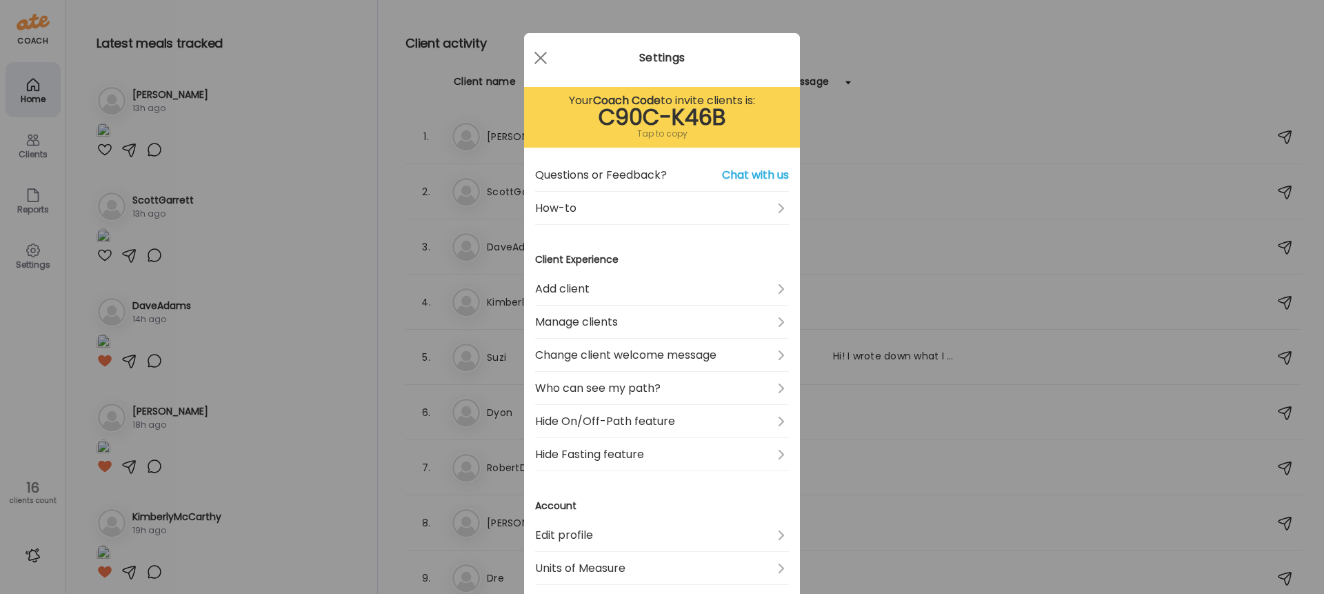
click at [33, 190] on div "Ate Coach Dashboard Wahoo! It’s official Take a moment to set up your Coach Pro…" at bounding box center [662, 297] width 1324 height 594
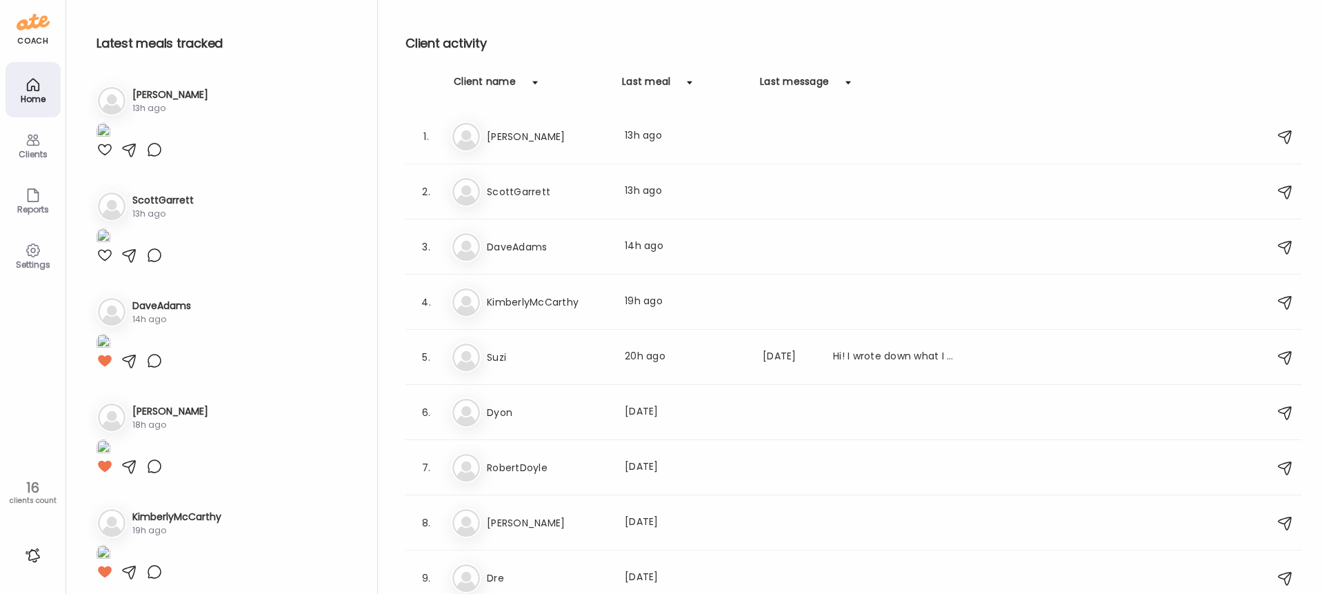
click at [33, 190] on icon at bounding box center [33, 195] width 17 height 17
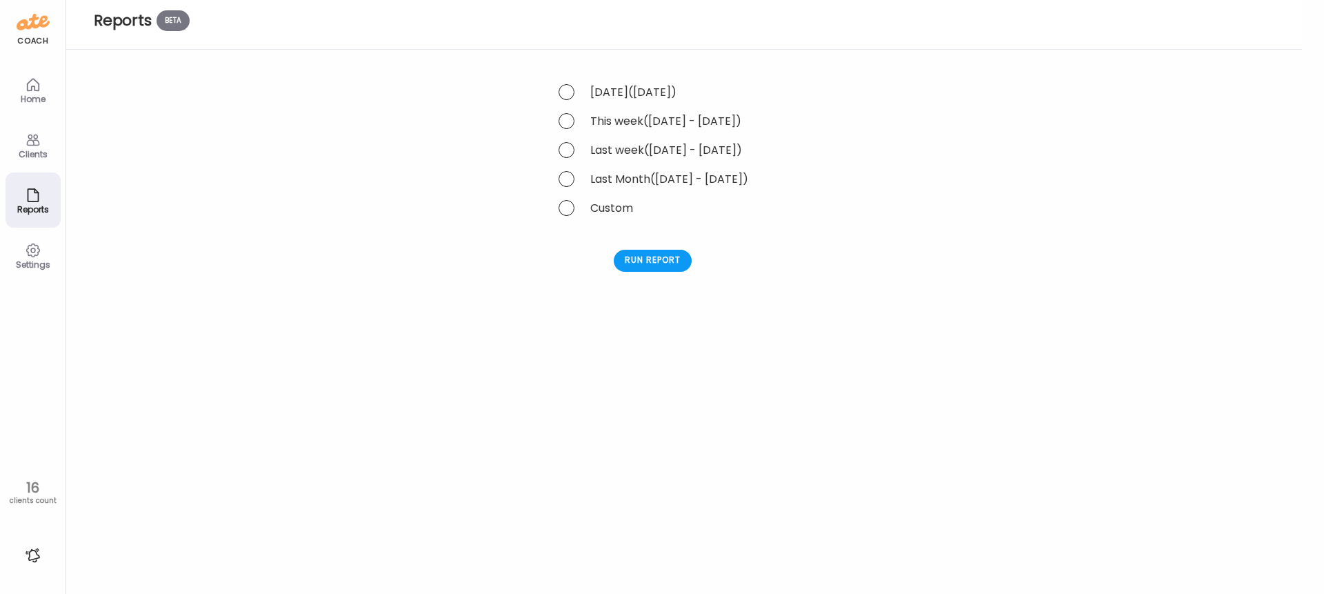
click at [573, 128] on div "This week ([DATE] - [DATE])" at bounding box center [652, 121] width 191 height 18
click at [569, 119] on span at bounding box center [567, 121] width 16 height 16
click at [671, 262] on div "Run report" at bounding box center [653, 261] width 78 height 22
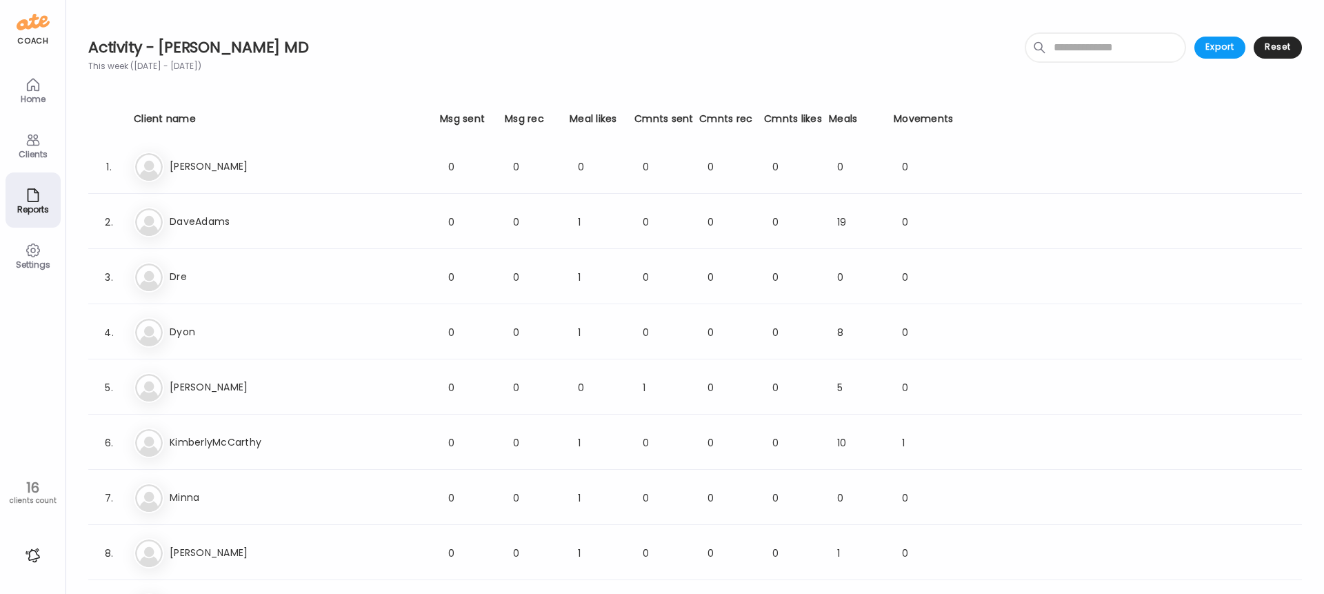
click at [30, 254] on icon at bounding box center [32, 250] width 13 height 13
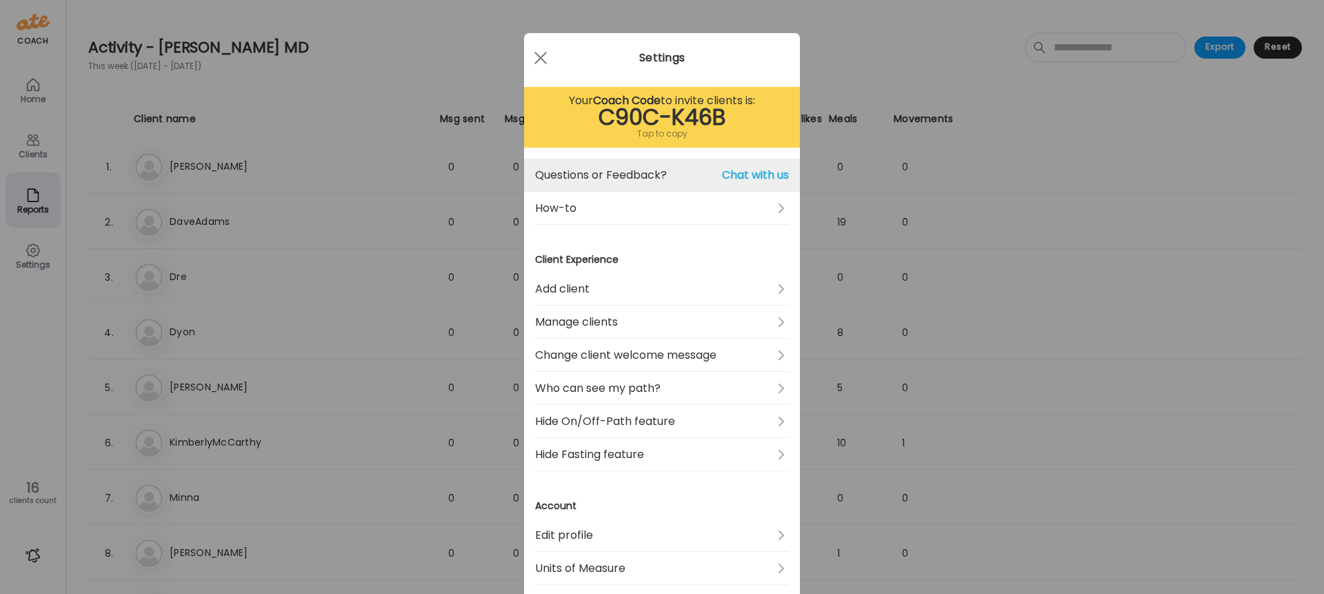
click at [750, 169] on span "Chat with us" at bounding box center [755, 175] width 67 height 17
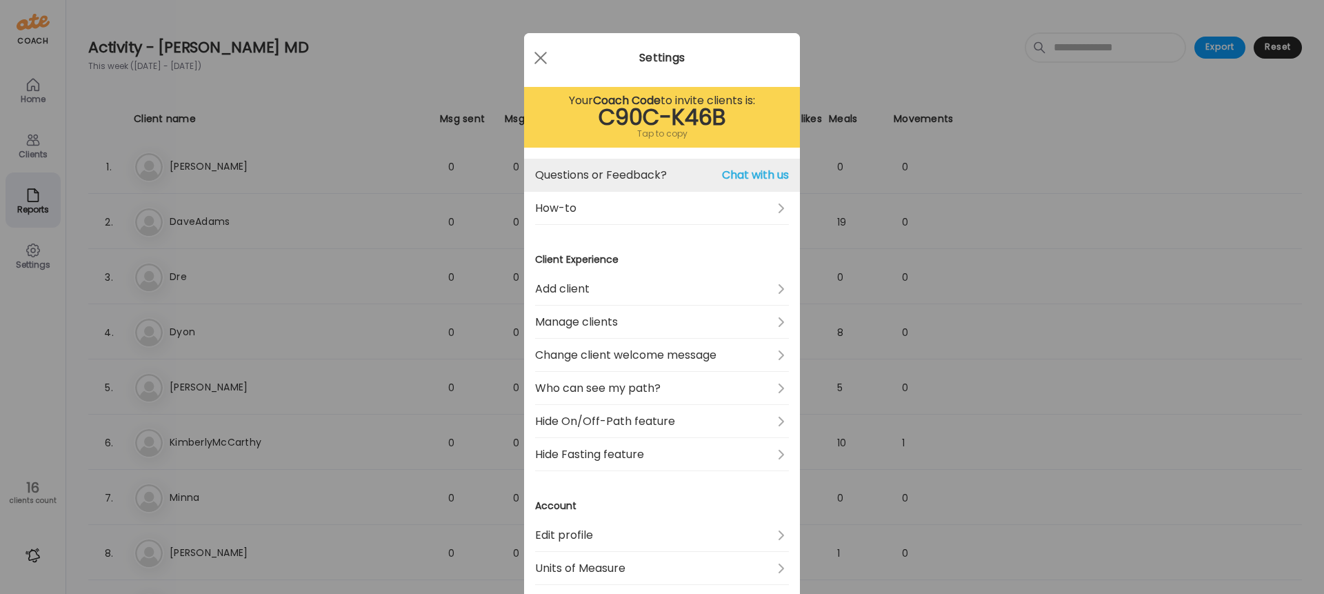
click at [750, 169] on span "Chat with us" at bounding box center [755, 175] width 67 height 17
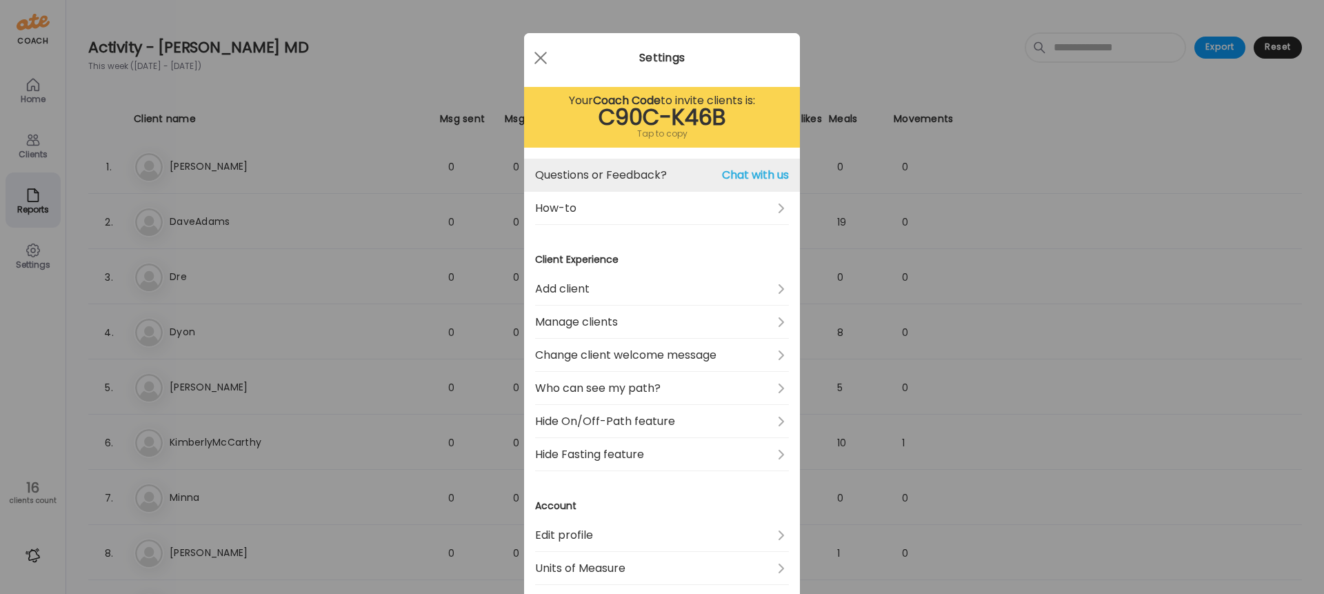
click at [750, 169] on span "Chat with us" at bounding box center [755, 175] width 67 height 17
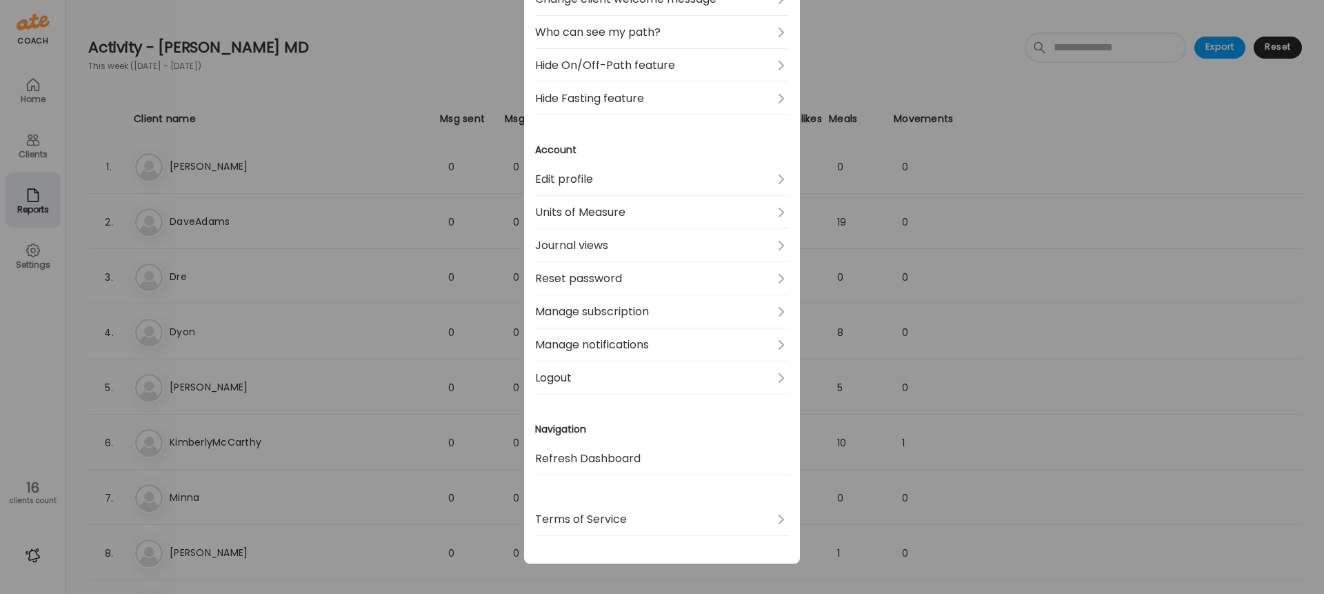
scroll to position [359, 0]
